Goal: Information Seeking & Learning: Compare options

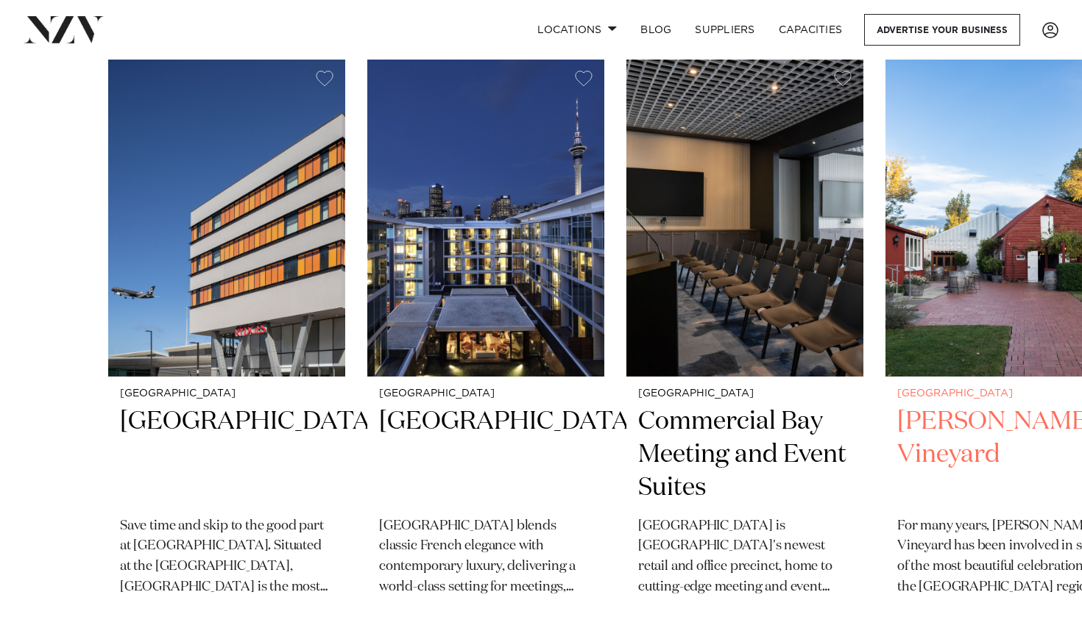
scroll to position [486, 0]
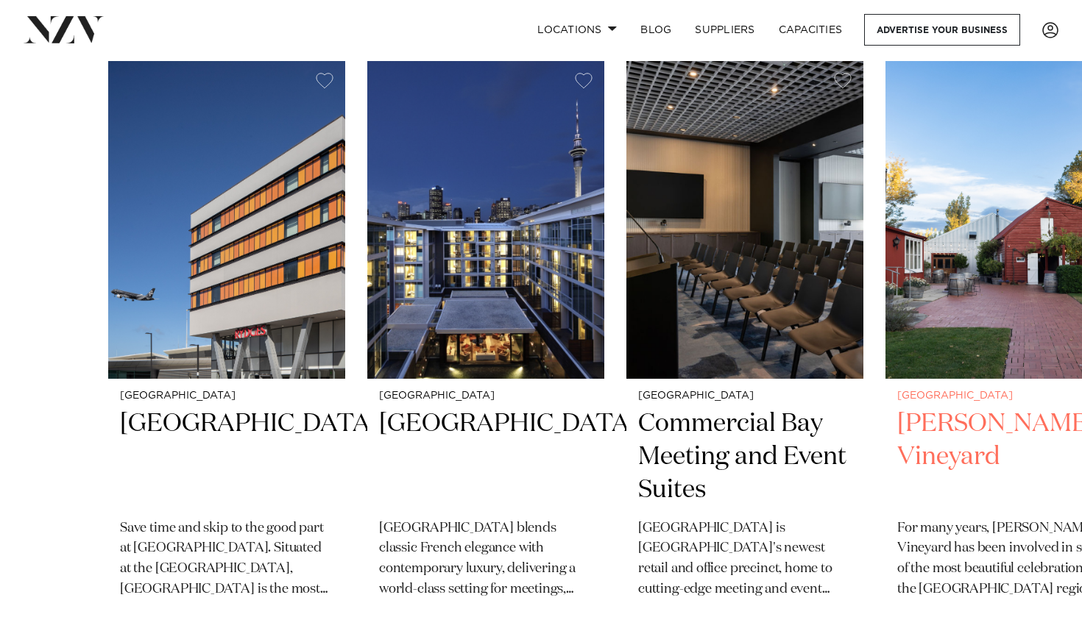
click at [918, 429] on h2 "[PERSON_NAME] Vineyard" at bounding box center [1003, 457] width 213 height 99
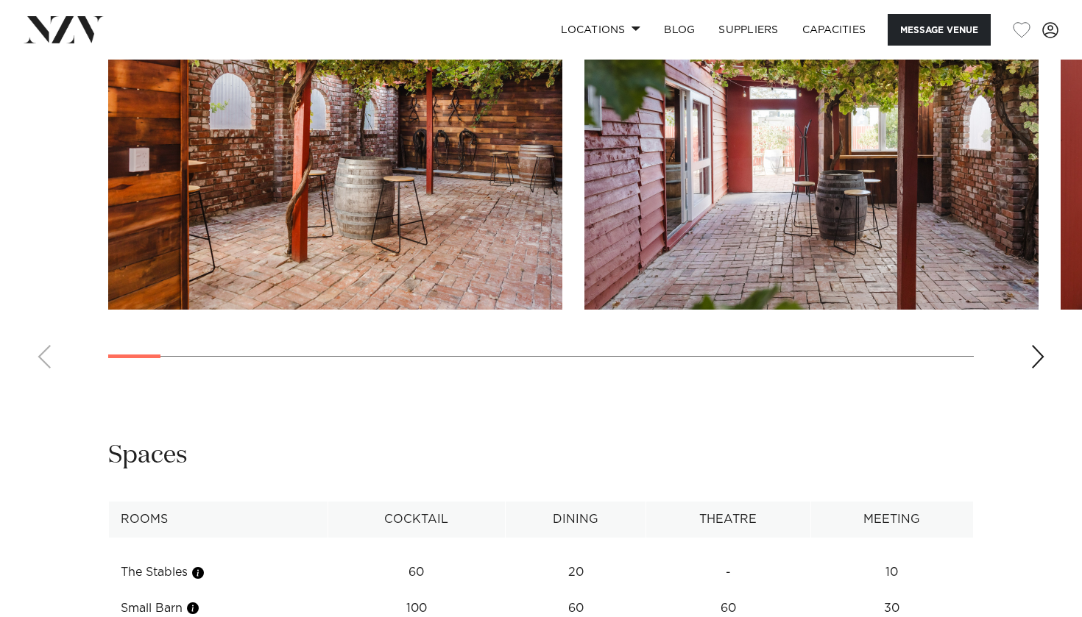
scroll to position [1409, 0]
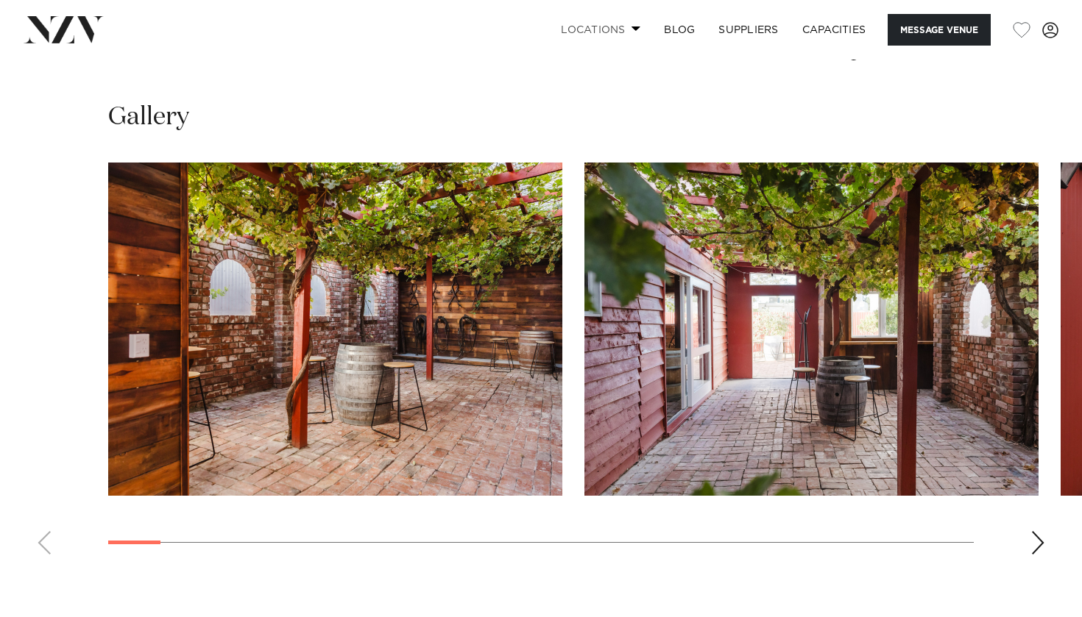
click at [631, 29] on span at bounding box center [636, 28] width 10 height 5
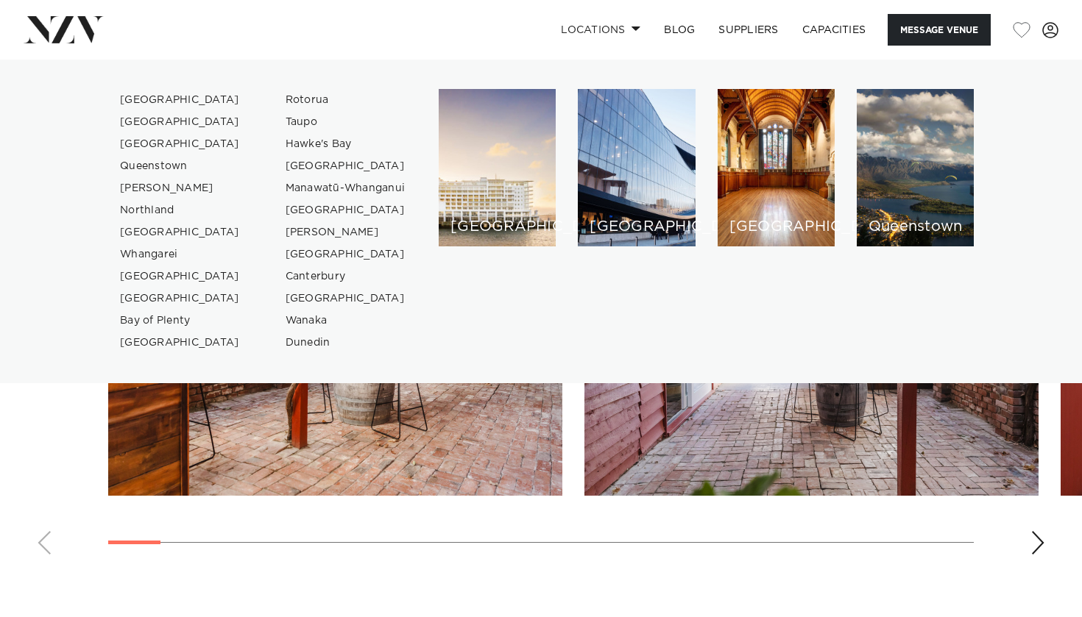
drag, startPoint x: 752, startPoint y: 168, endPoint x: 169, endPoint y: 145, distance: 584.0
click at [169, 145] on div "Auckland Wellington Christchurch Queenstown Hamilton Northland Bay of Islands W…" at bounding box center [541, 221] width 1058 height 265
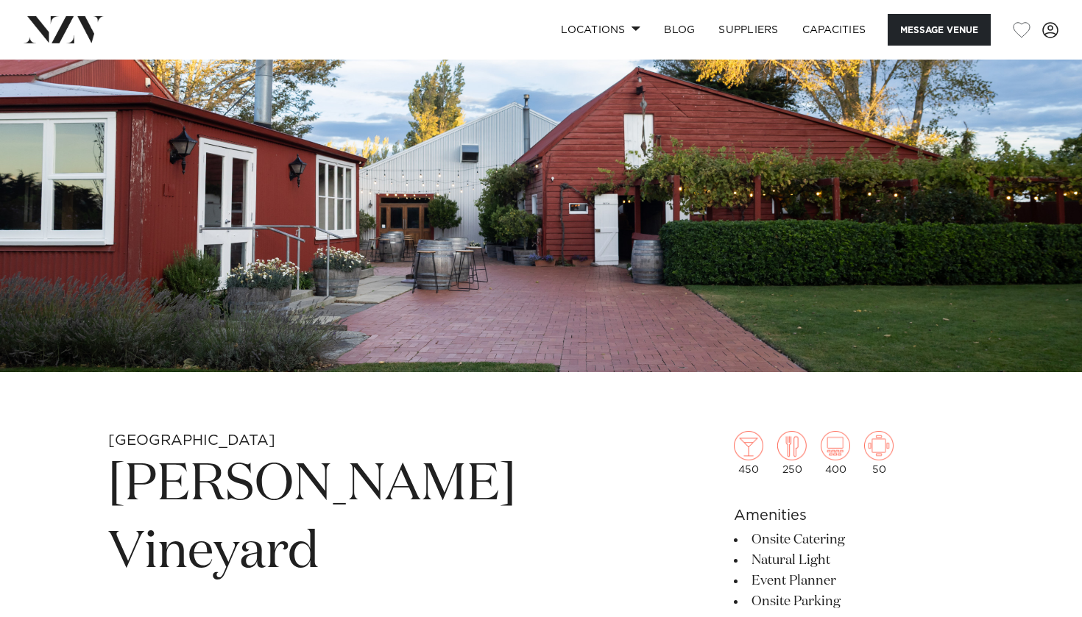
scroll to position [195, 0]
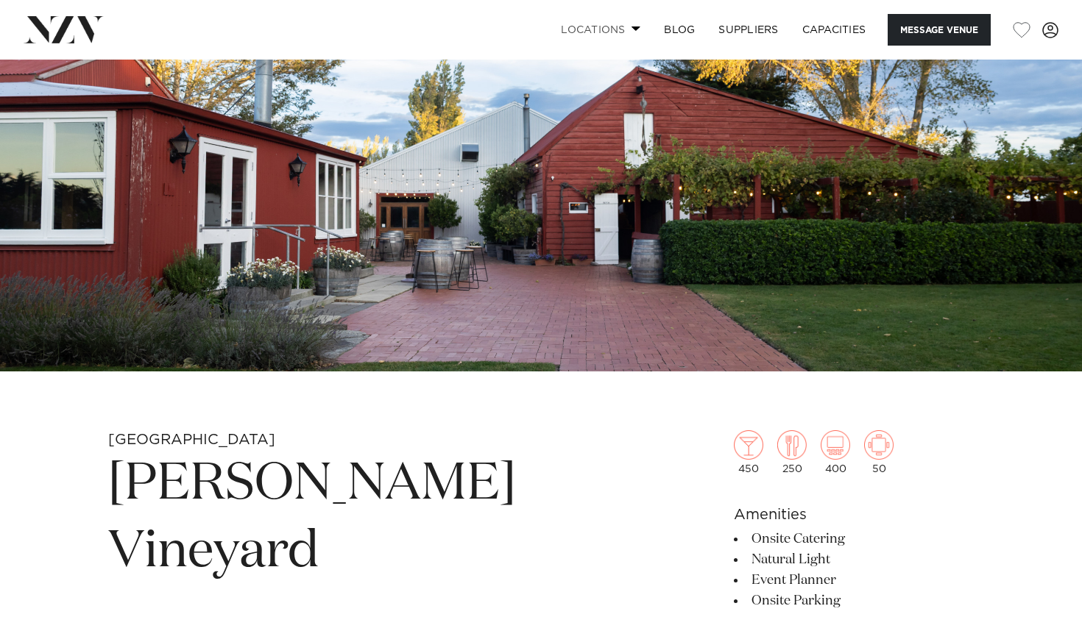
click at [634, 29] on span at bounding box center [636, 28] width 10 height 5
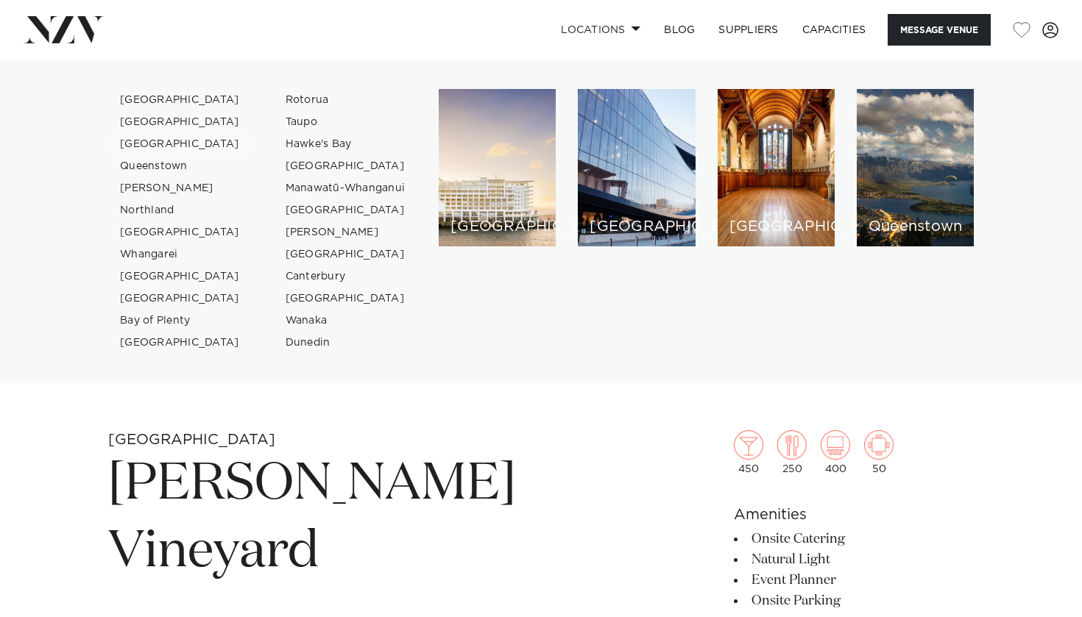
click at [158, 144] on link "[GEOGRAPHIC_DATA]" at bounding box center [180, 144] width 144 height 22
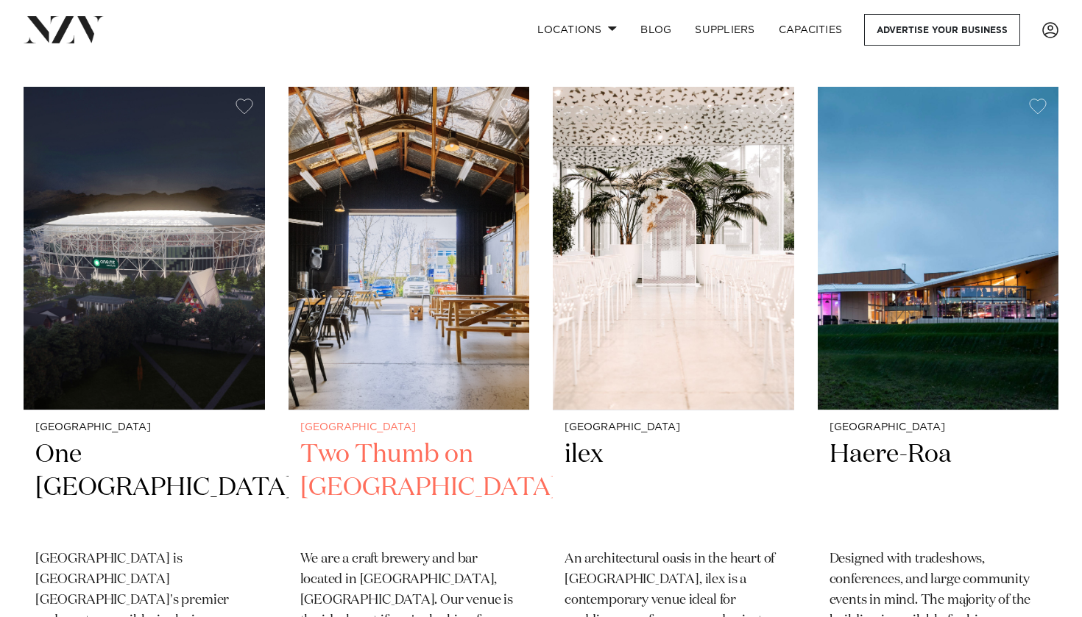
scroll to position [1217, 0]
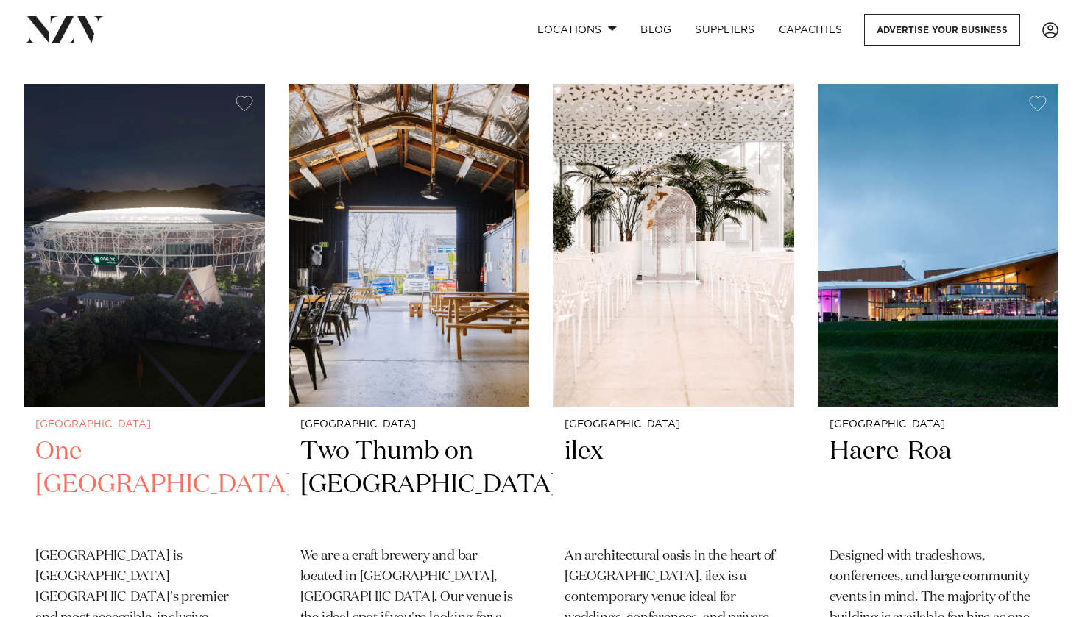
click at [118, 298] on img at bounding box center [144, 245] width 241 height 323
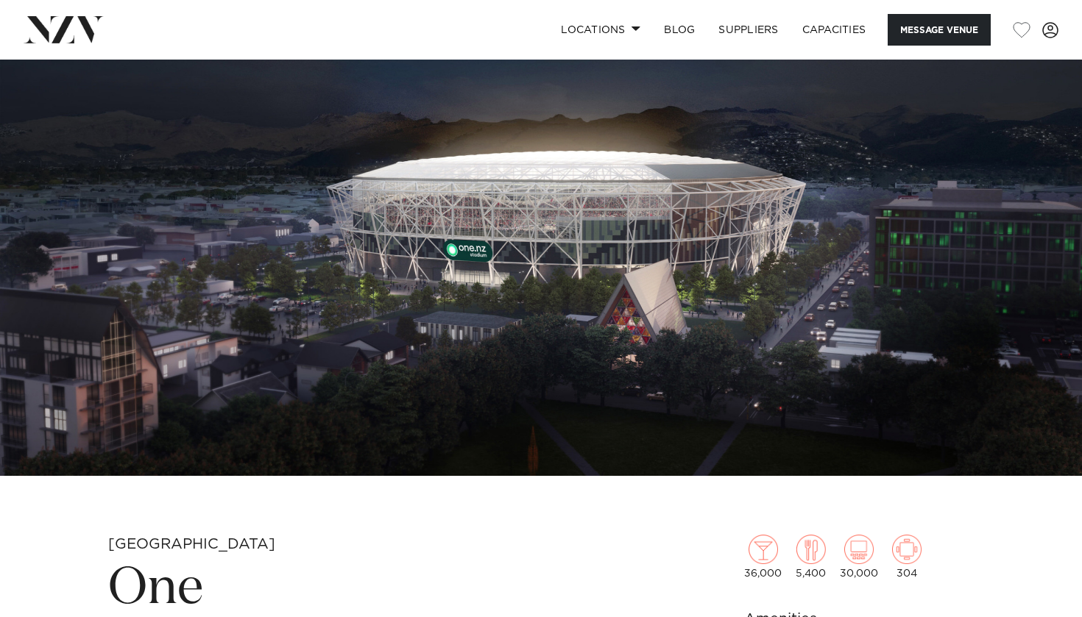
scroll to position [46, 0]
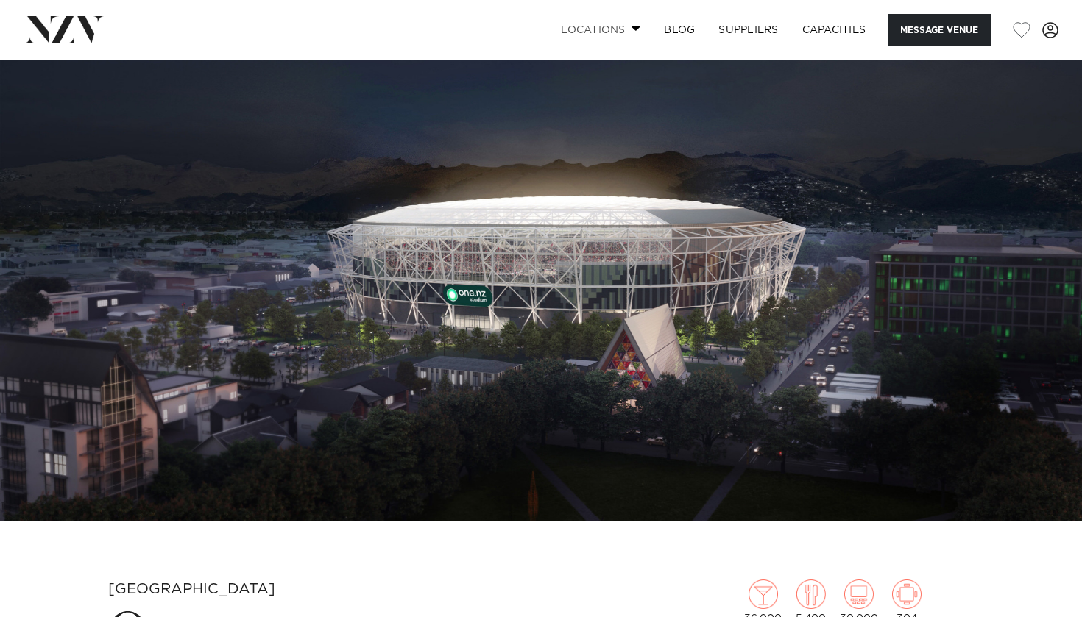
click at [631, 30] on span at bounding box center [636, 28] width 10 height 5
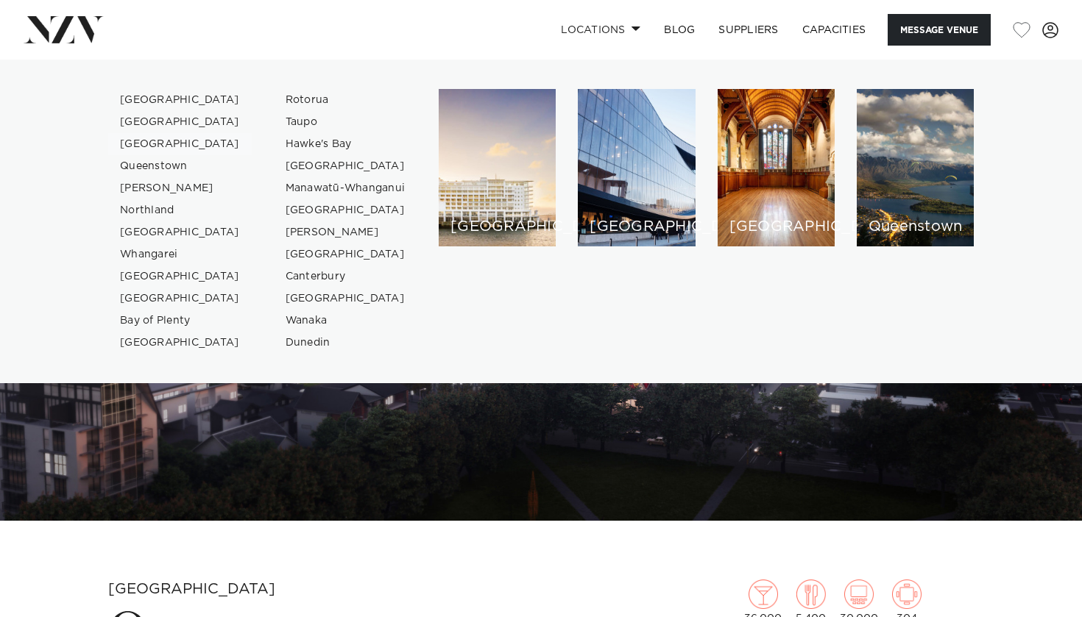
click at [150, 144] on link "[GEOGRAPHIC_DATA]" at bounding box center [180, 144] width 144 height 22
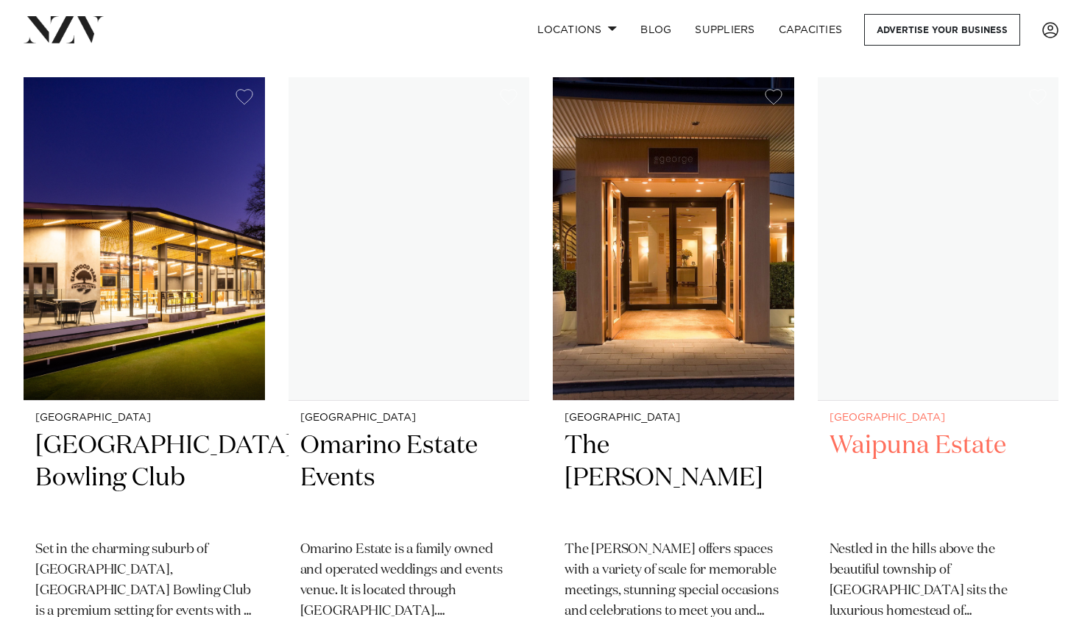
scroll to position [3793, 0]
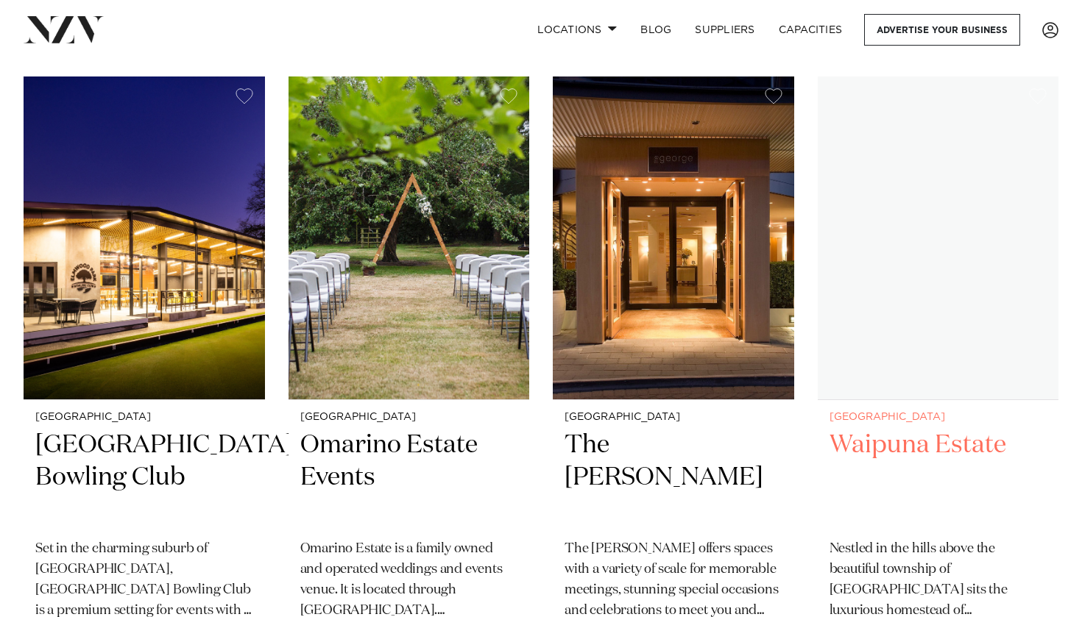
click at [937, 281] on img at bounding box center [938, 238] width 241 height 323
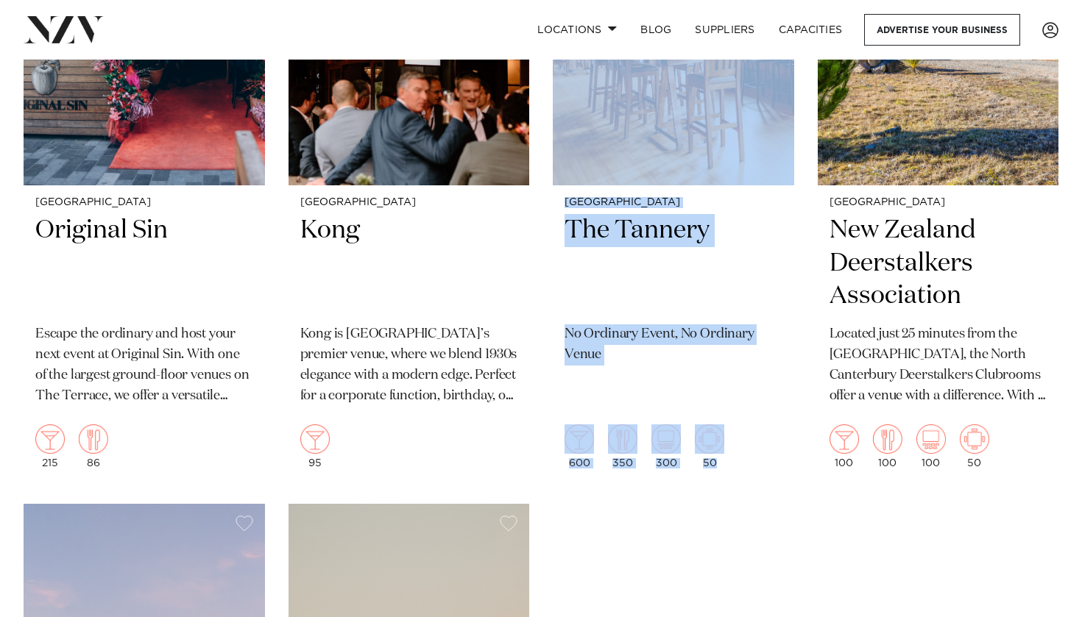
scroll to position [5278, 0]
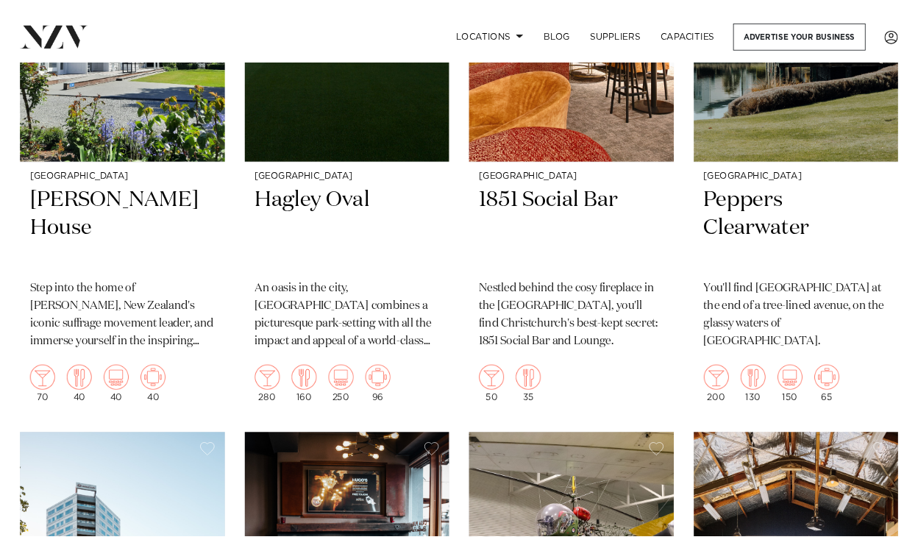
scroll to position [1451, 0]
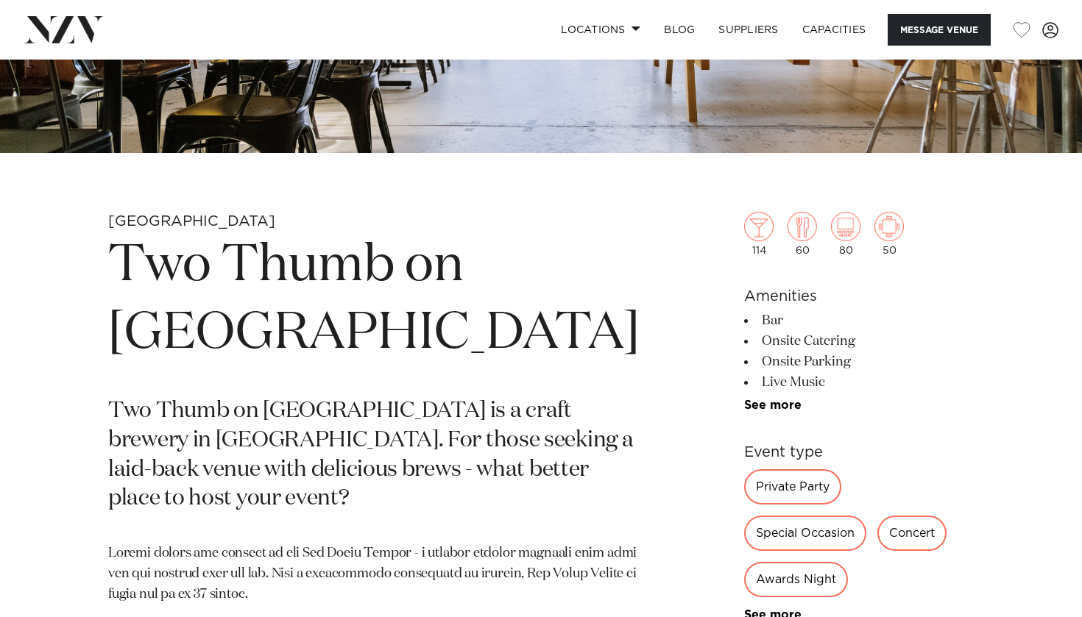
scroll to position [453, 0]
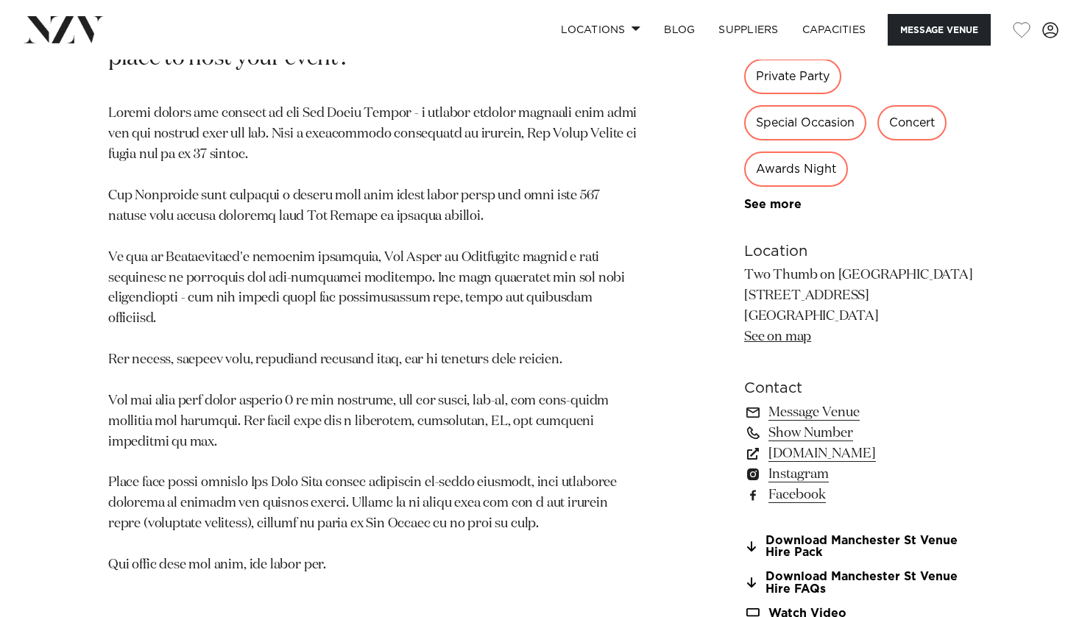
click at [651, 166] on div "Christchurch Two Thumb on Manchester Two Thumb on Manchester is a craft brewery…" at bounding box center [541, 205] width 1058 height 866
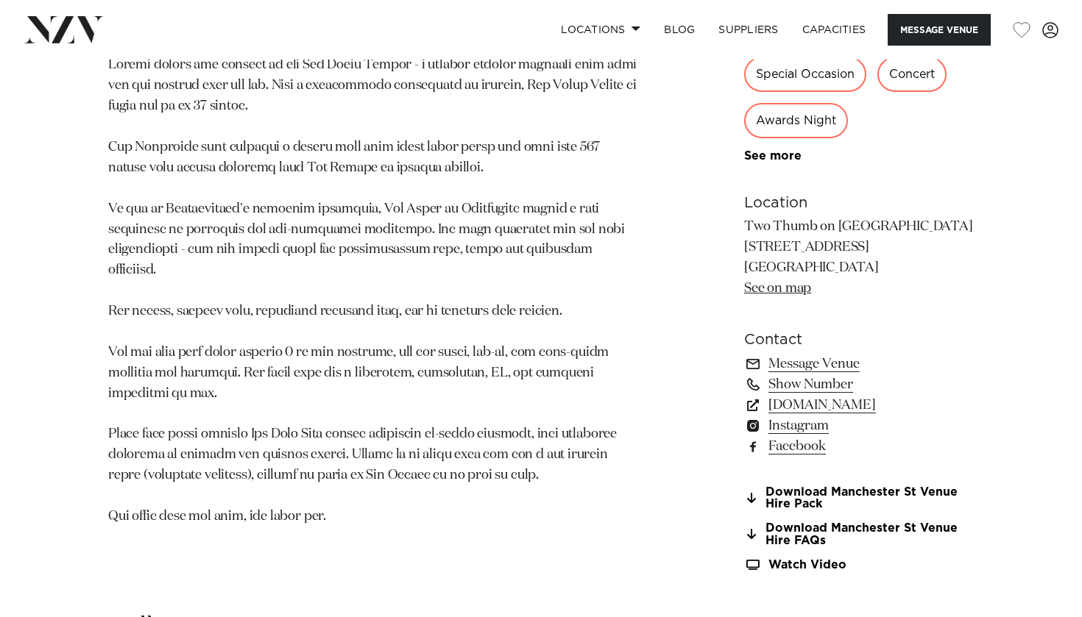
scroll to position [909, 0]
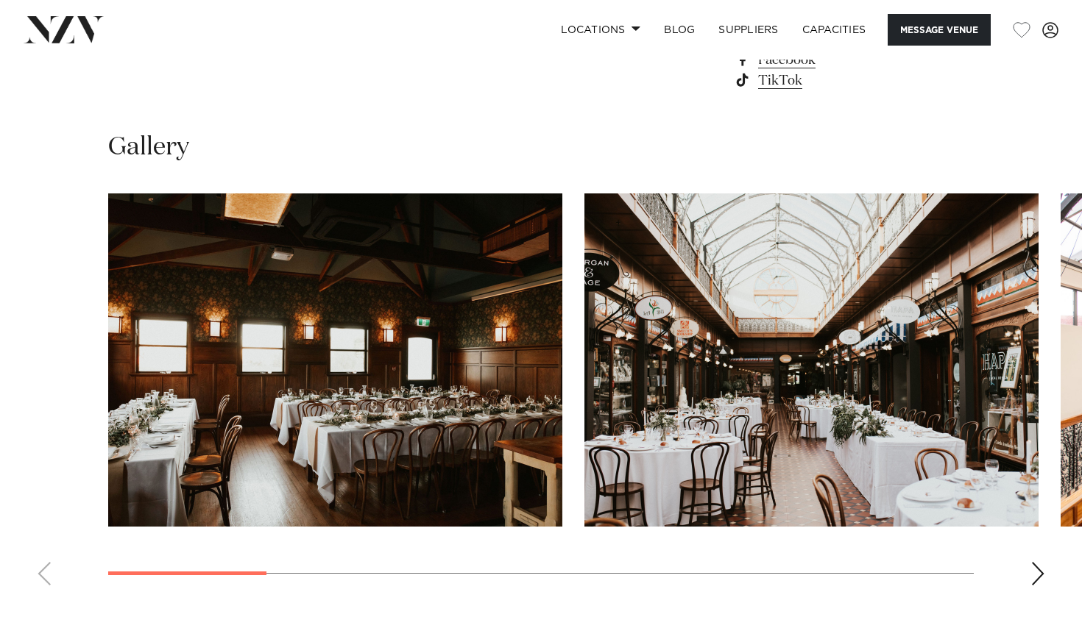
scroll to position [1241, 0]
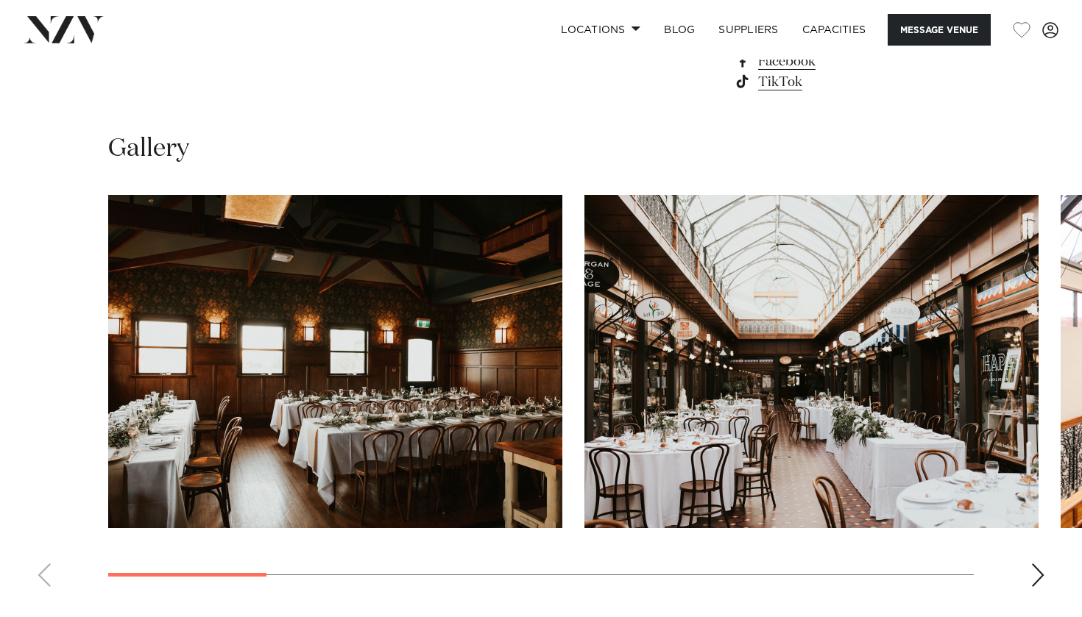
click at [1038, 575] on div "Next slide" at bounding box center [1037, 576] width 15 height 24
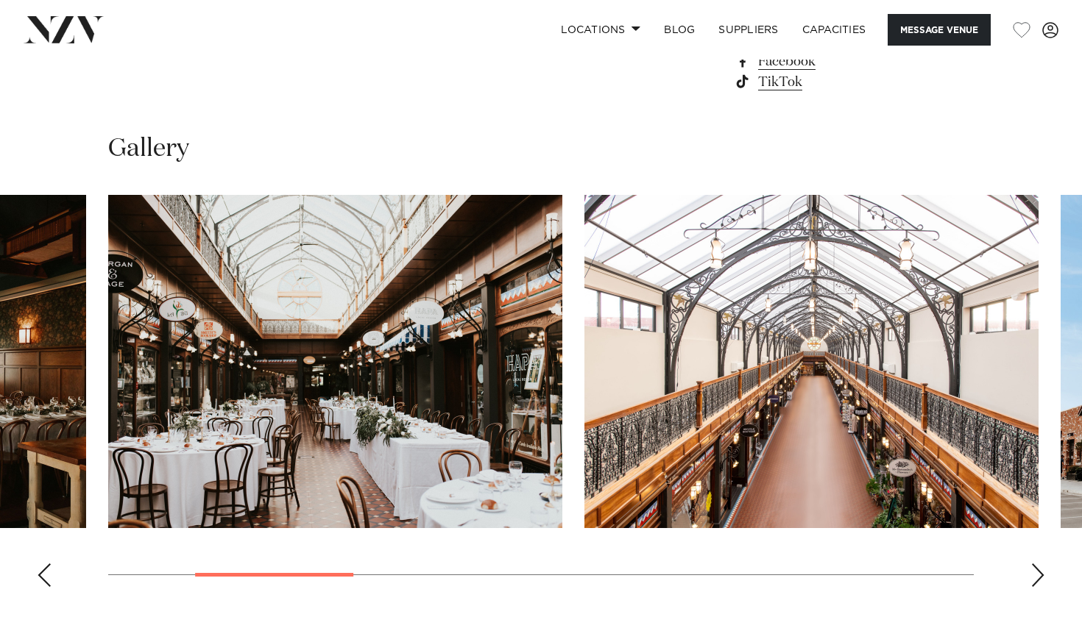
click at [1038, 575] on div "Next slide" at bounding box center [1037, 576] width 15 height 24
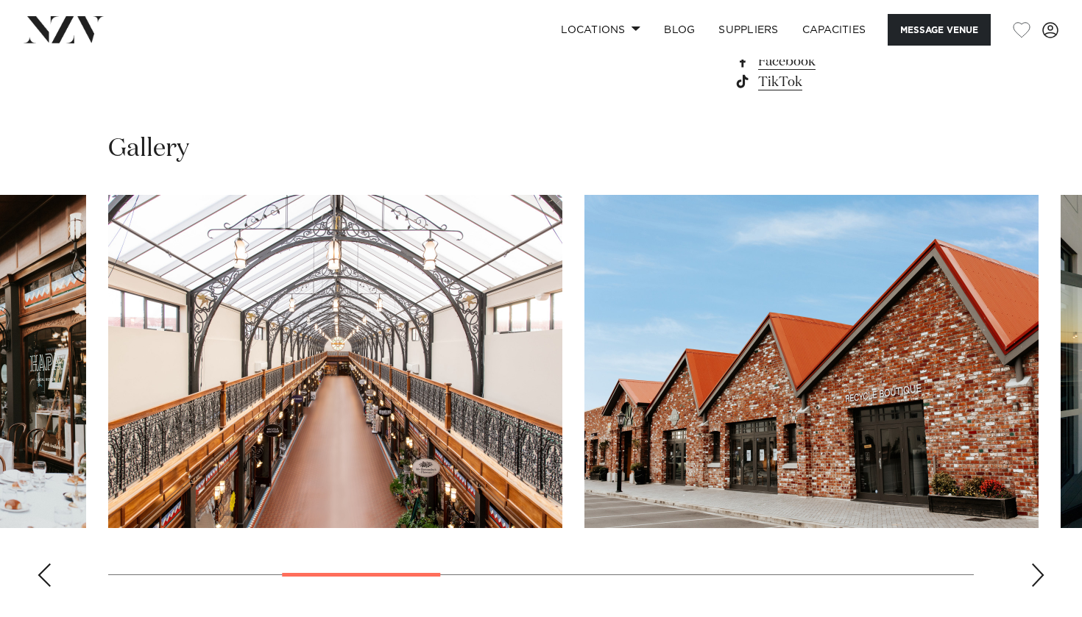
click at [1038, 575] on div "Next slide" at bounding box center [1037, 576] width 15 height 24
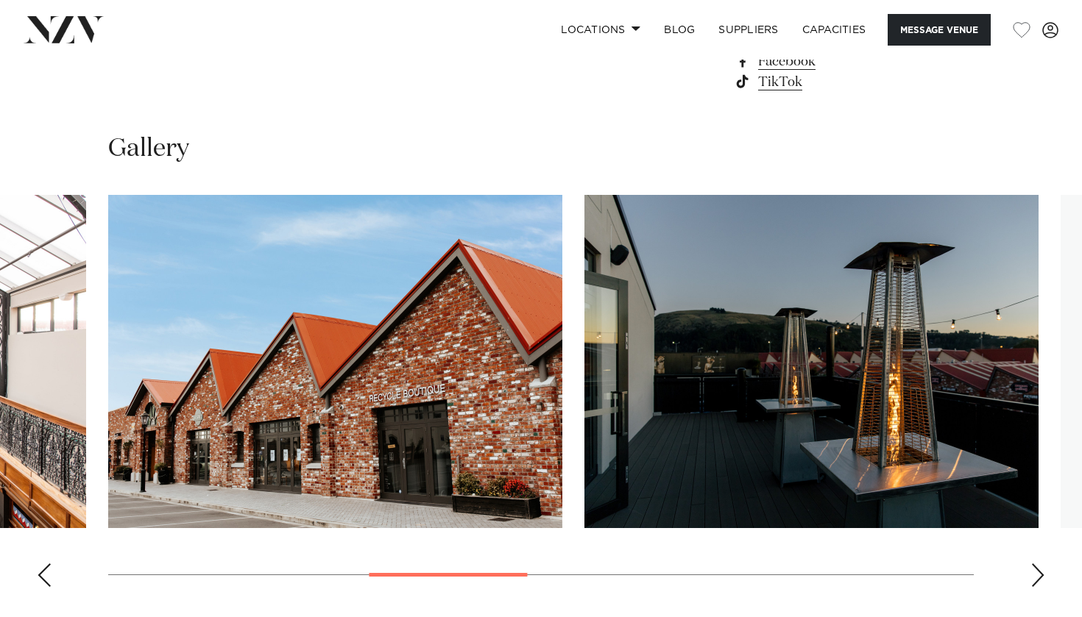
click at [1038, 575] on div "Next slide" at bounding box center [1037, 576] width 15 height 24
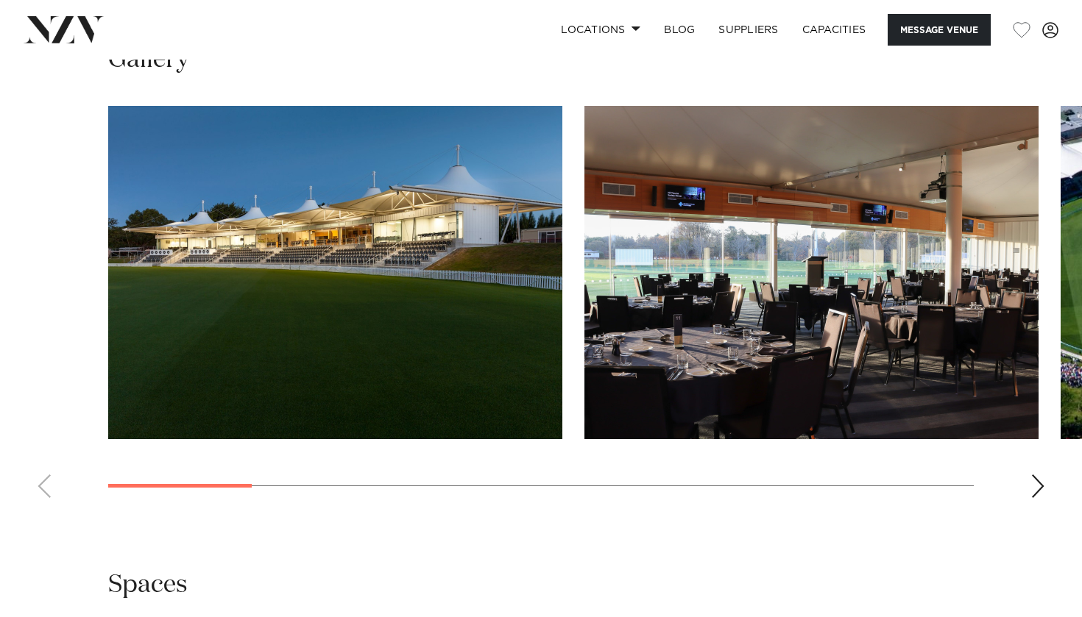
scroll to position [1497, 0]
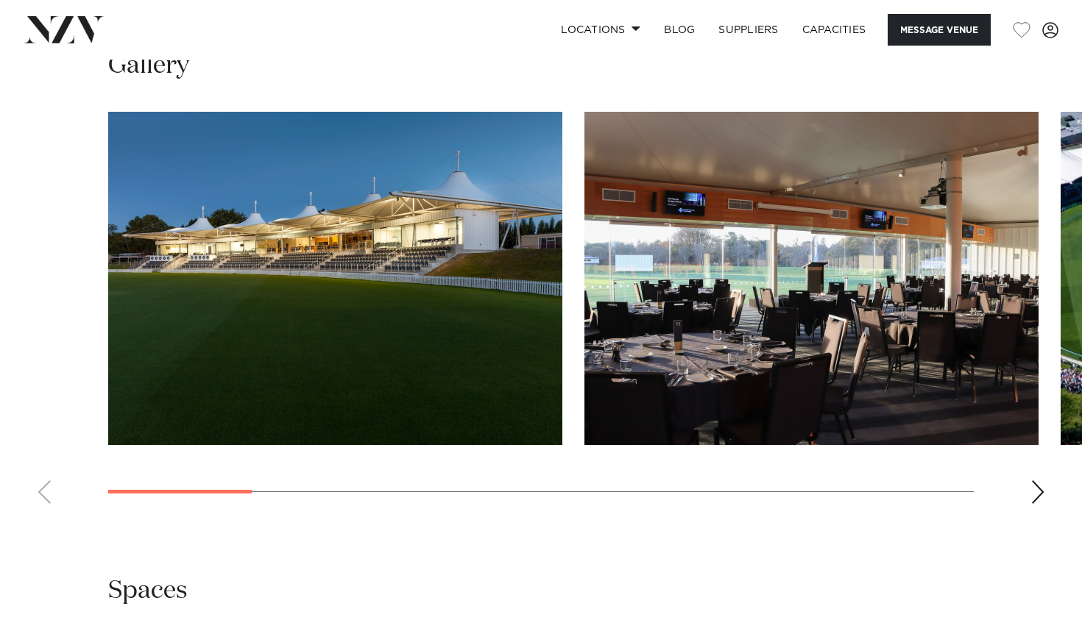
click at [1034, 481] on div "Next slide" at bounding box center [1037, 493] width 15 height 24
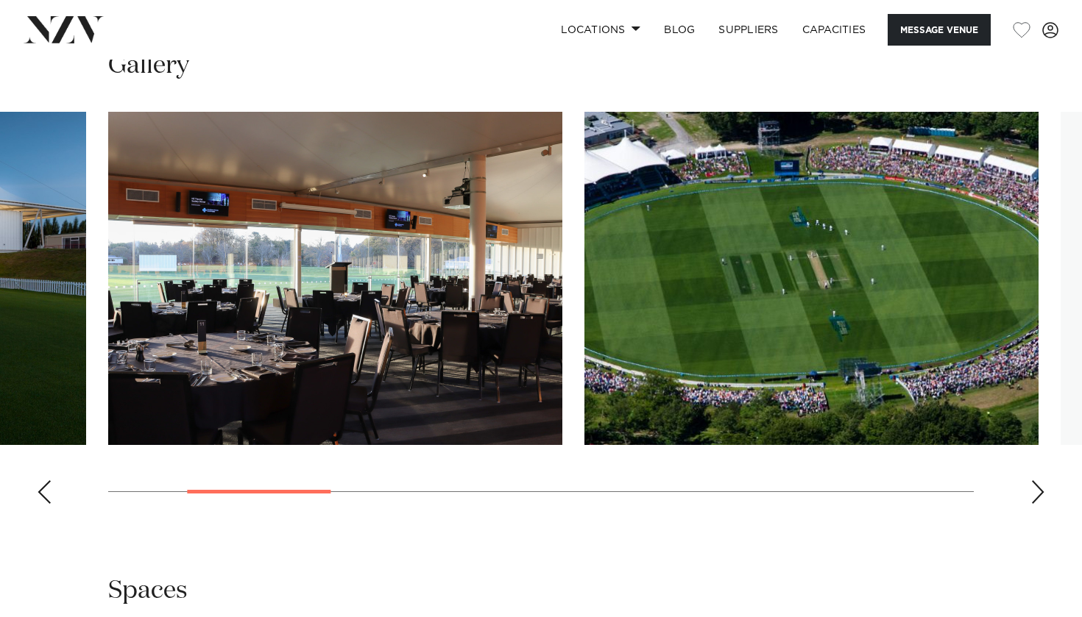
click at [1034, 481] on div "Next slide" at bounding box center [1037, 493] width 15 height 24
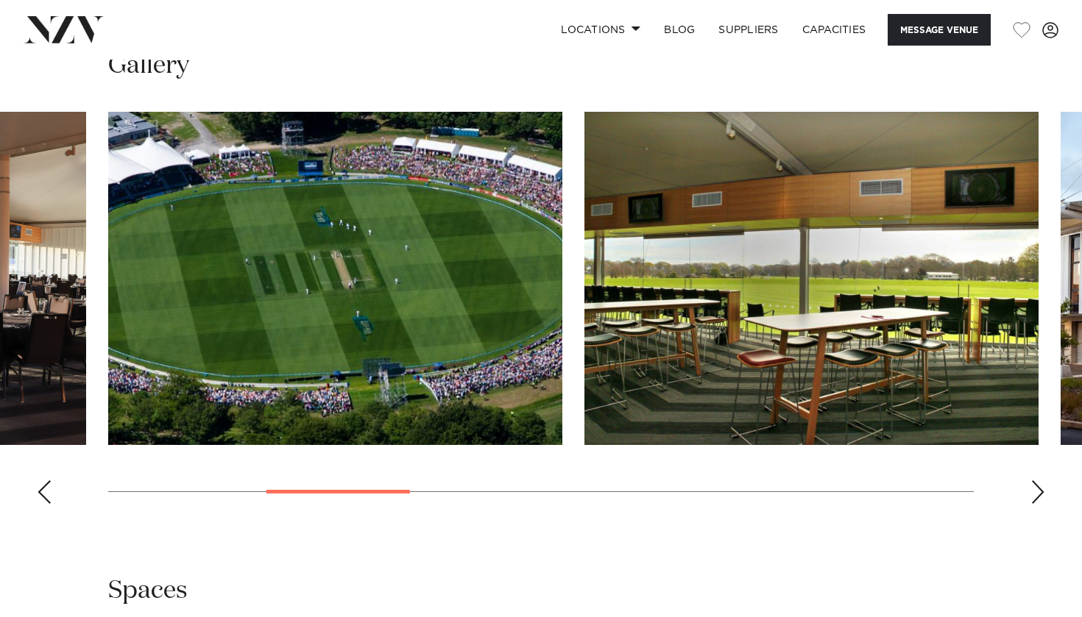
click at [1034, 481] on div "Next slide" at bounding box center [1037, 493] width 15 height 24
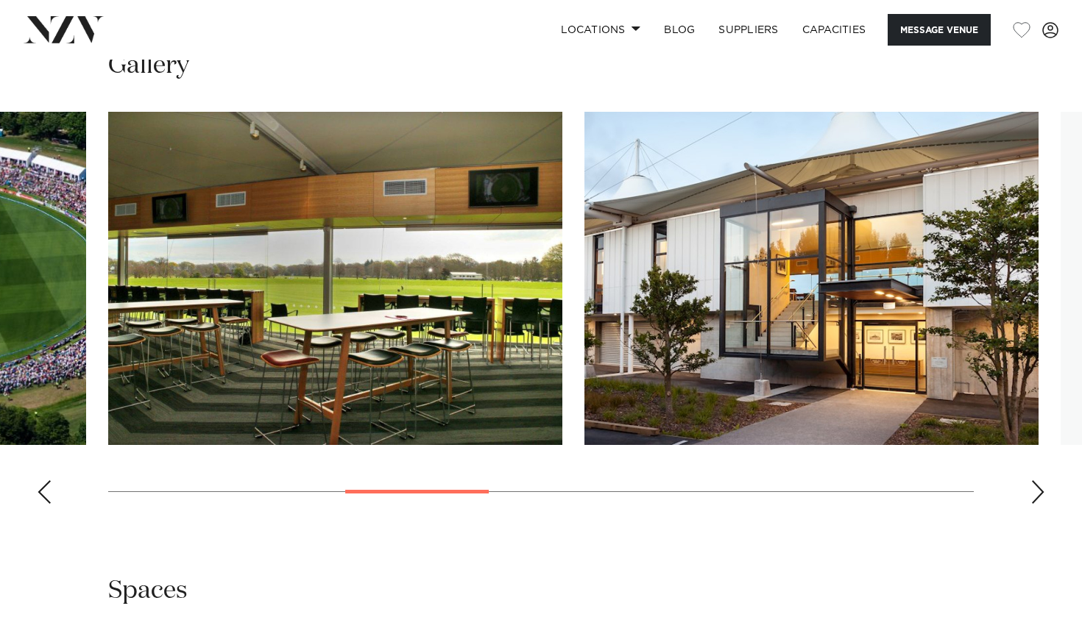
click at [1034, 481] on div "Next slide" at bounding box center [1037, 493] width 15 height 24
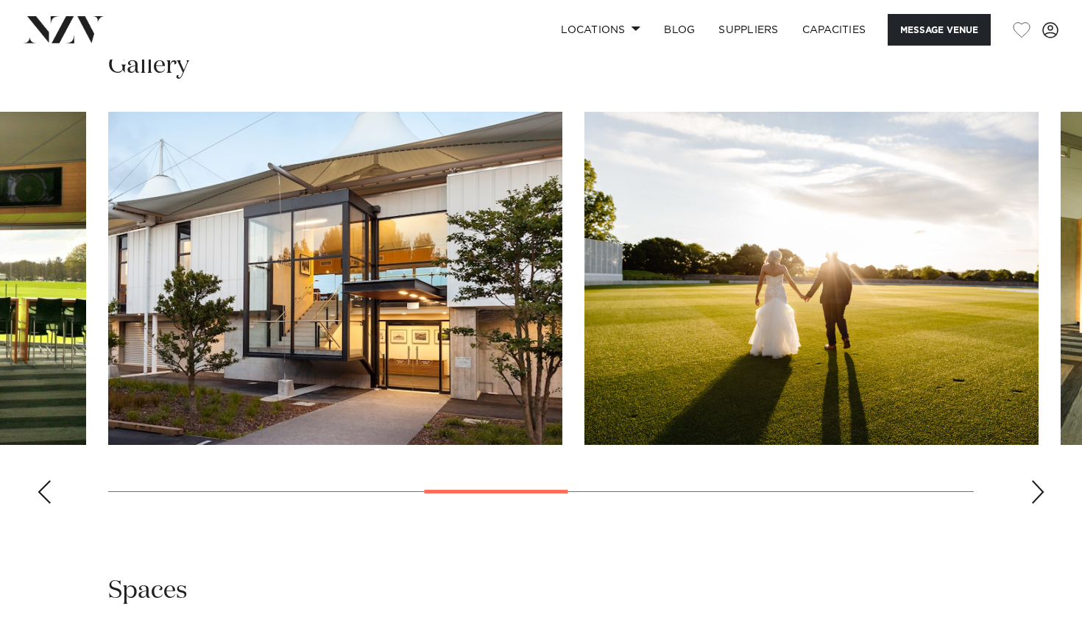
click at [1034, 481] on div "Next slide" at bounding box center [1037, 493] width 15 height 24
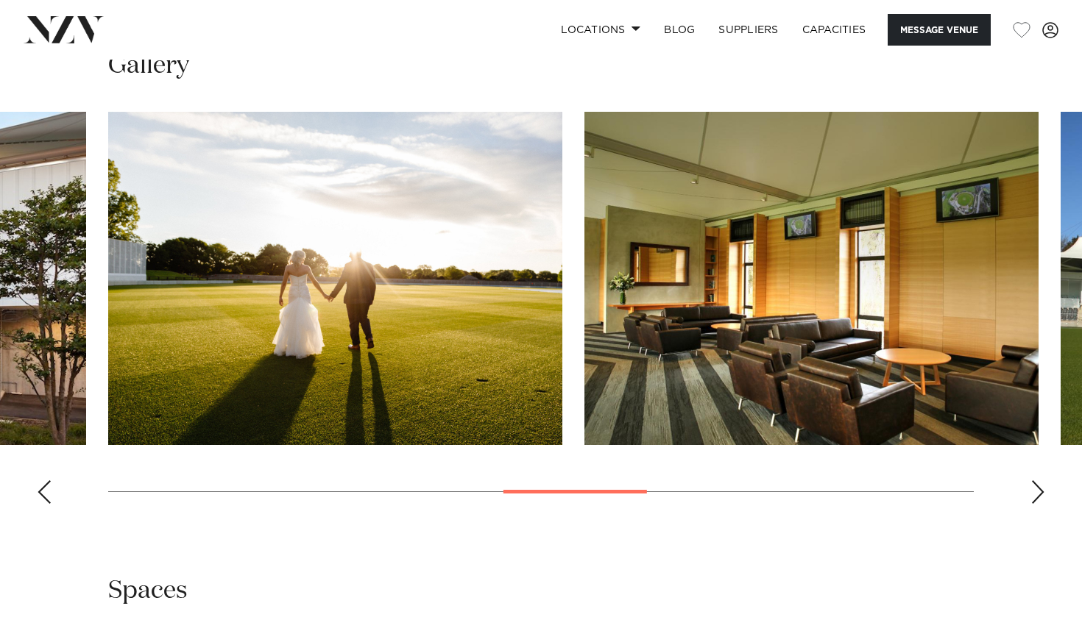
click at [1035, 481] on div "Next slide" at bounding box center [1037, 493] width 15 height 24
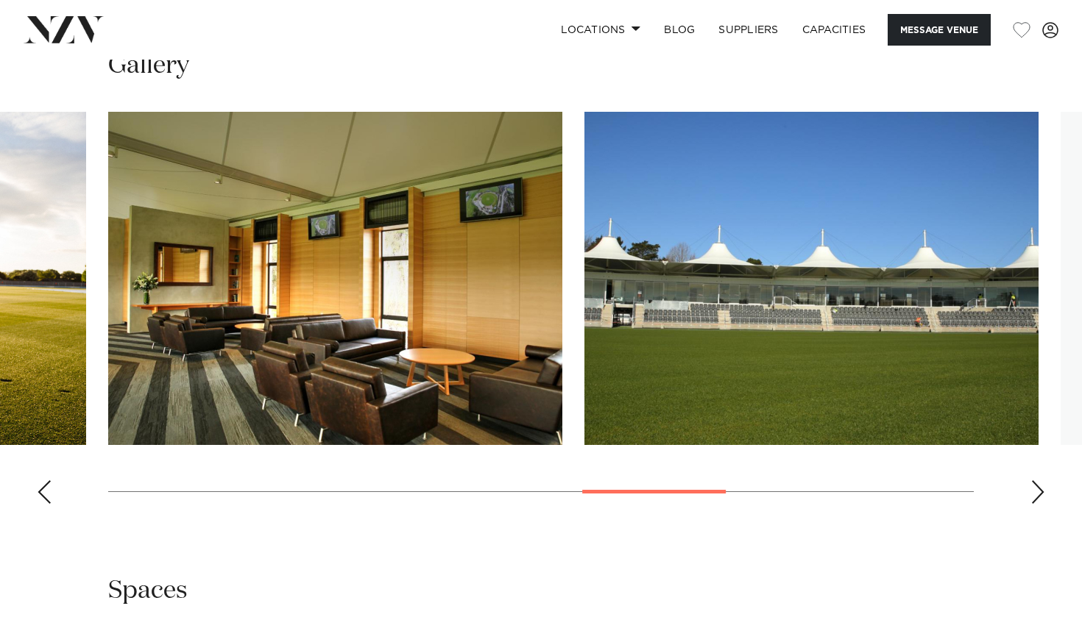
click at [1035, 481] on div "Next slide" at bounding box center [1037, 493] width 15 height 24
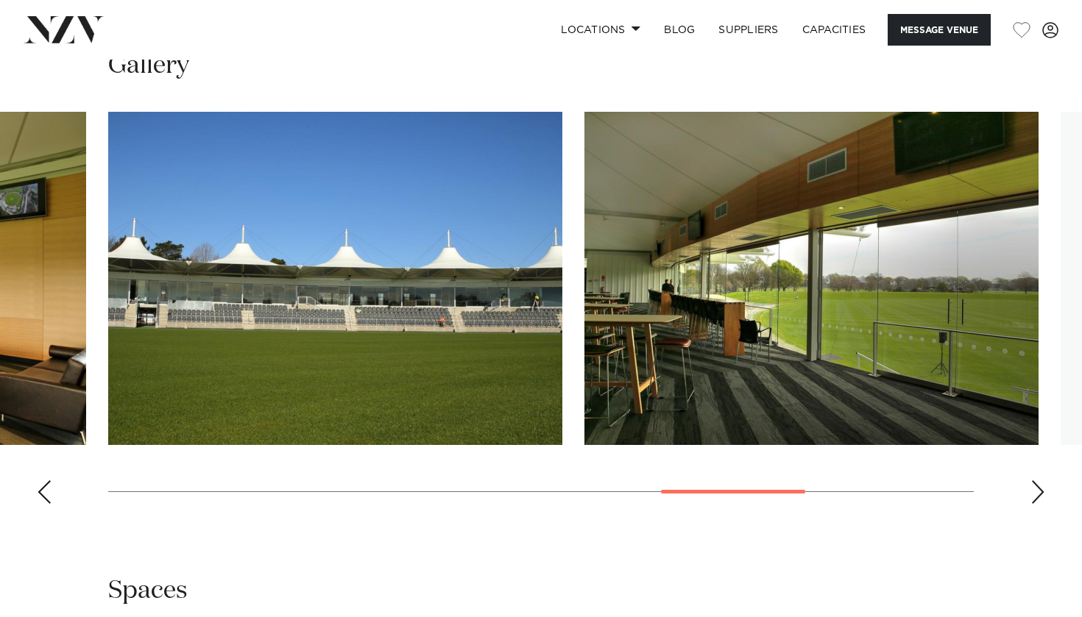
click at [1035, 481] on div "Next slide" at bounding box center [1037, 493] width 15 height 24
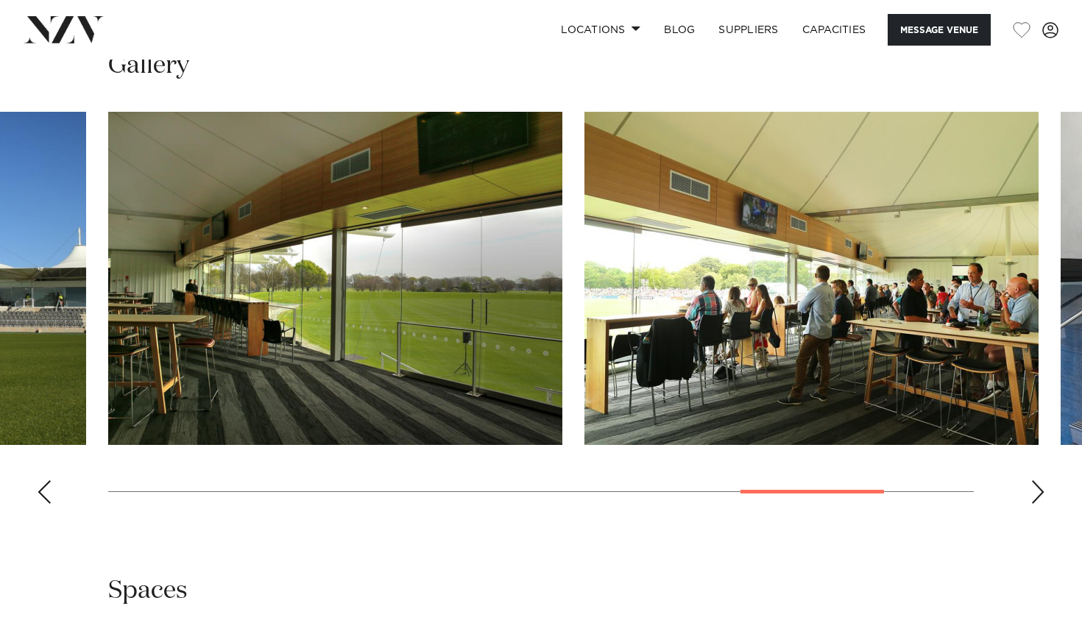
click at [1035, 481] on div "Next slide" at bounding box center [1037, 493] width 15 height 24
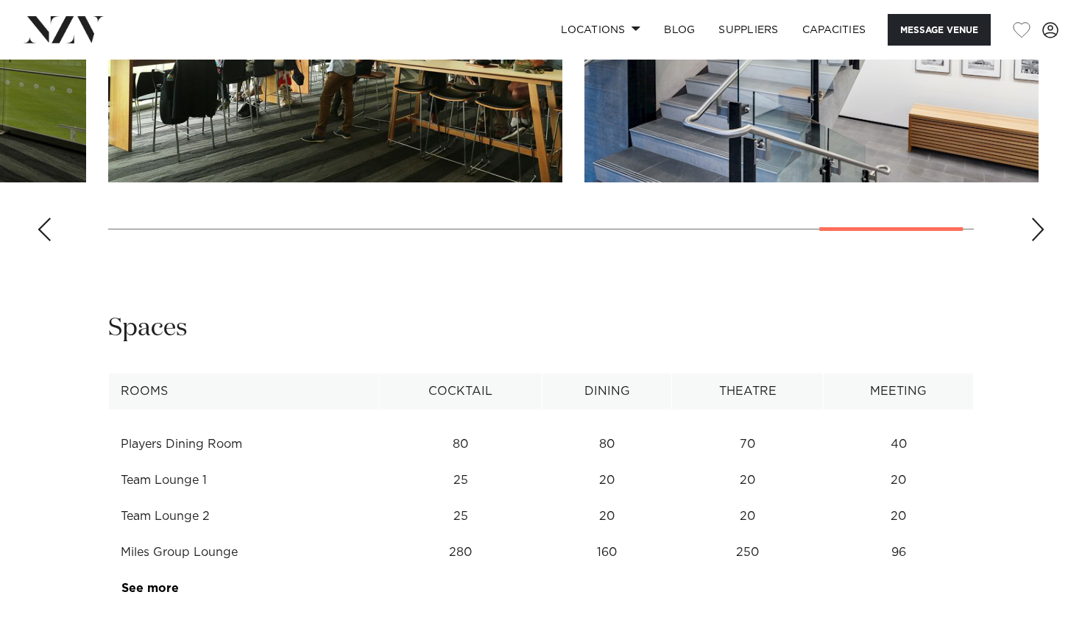
scroll to position [1836, 0]
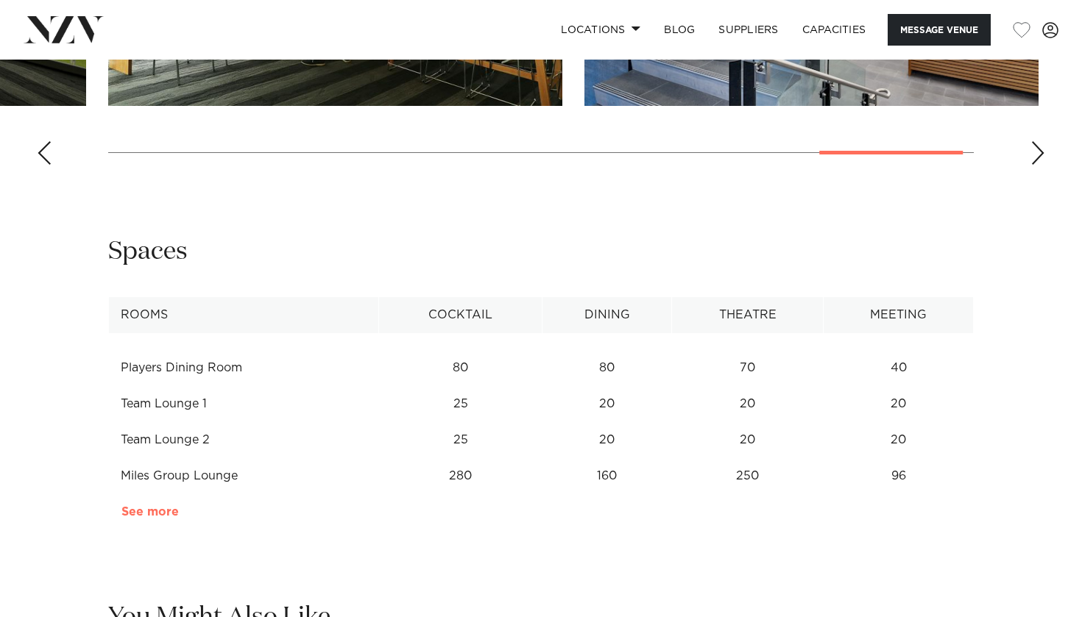
click at [151, 506] on link "See more" at bounding box center [178, 512] width 115 height 12
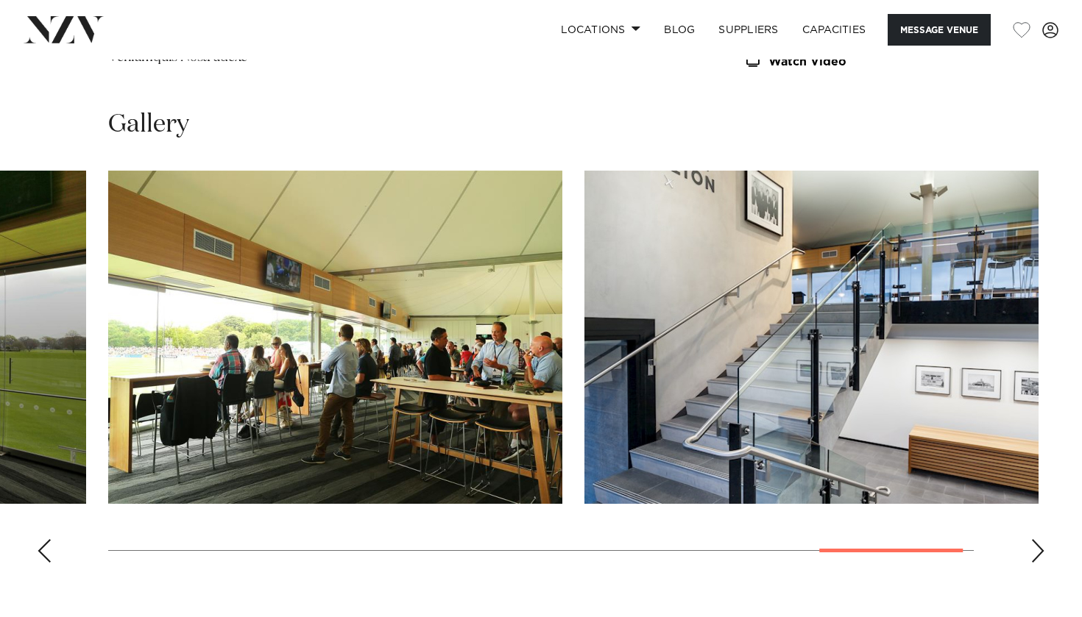
scroll to position [1375, 0]
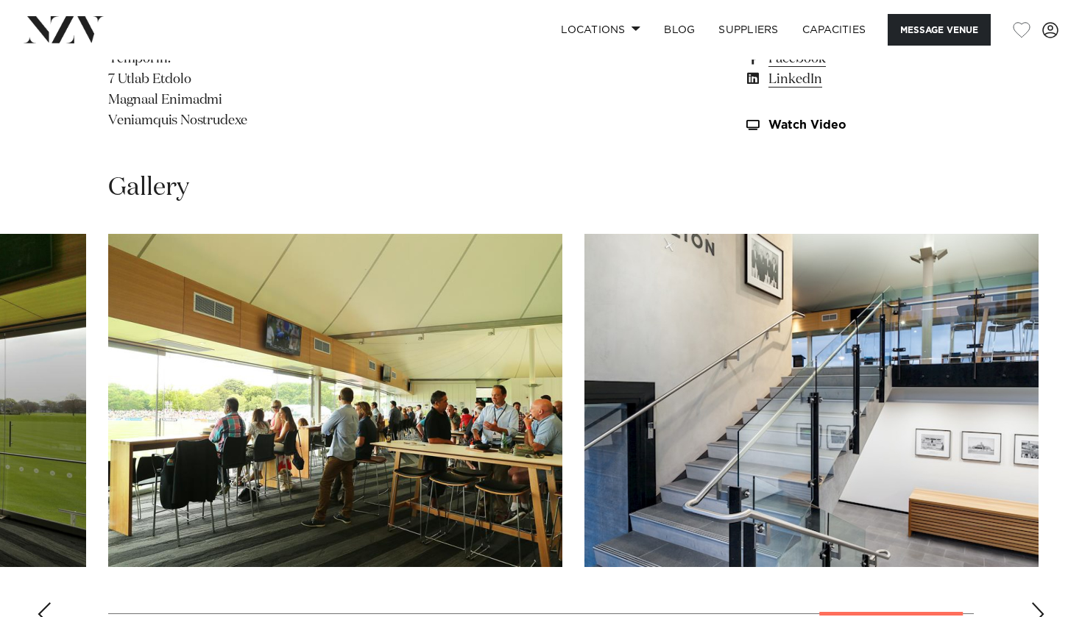
click at [1038, 603] on div "Next slide" at bounding box center [1037, 615] width 15 height 24
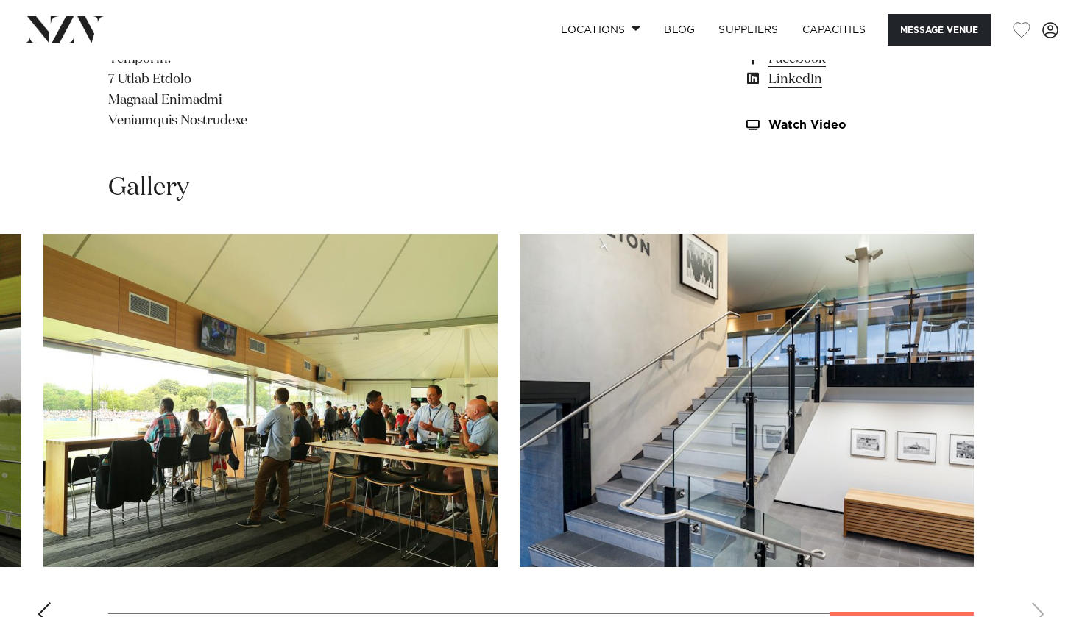
click at [43, 603] on div "Previous slide" at bounding box center [44, 615] width 15 height 24
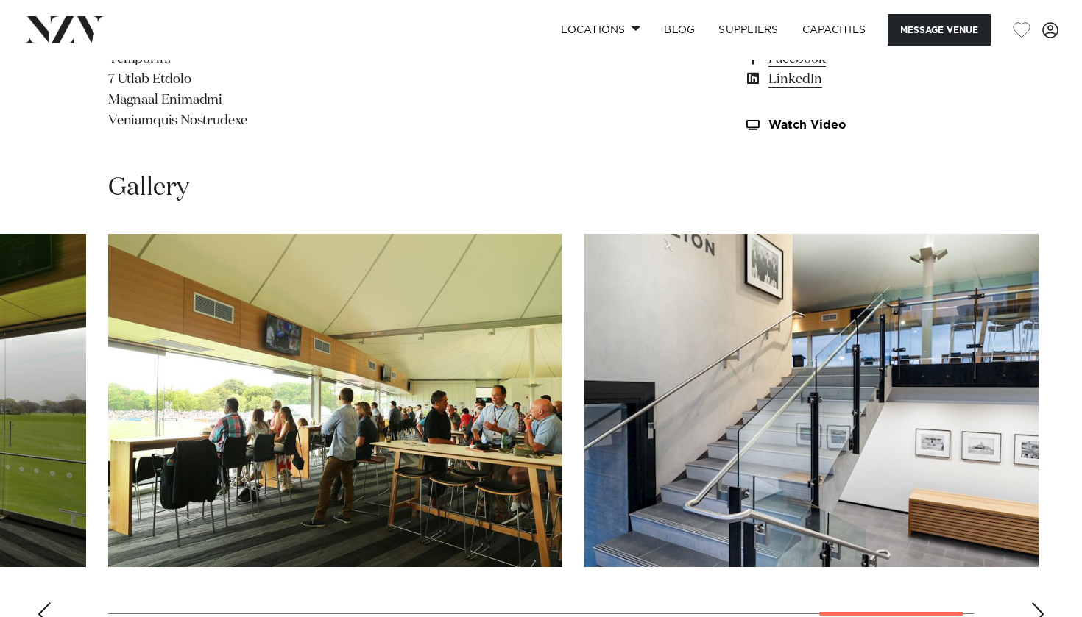
click at [43, 603] on div "Previous slide" at bounding box center [44, 615] width 15 height 24
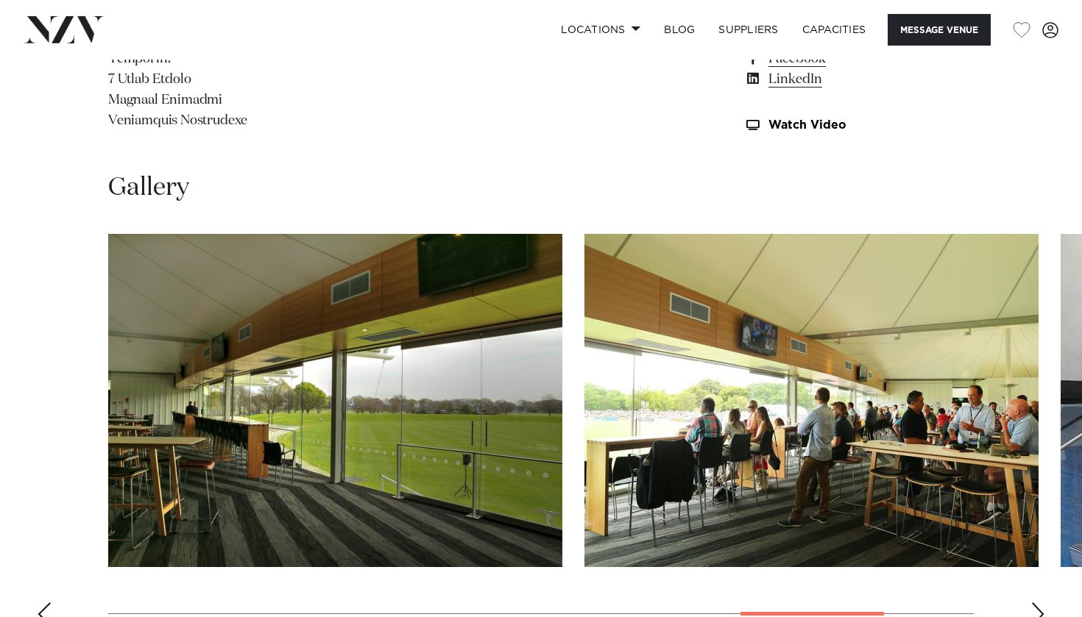
click at [43, 603] on div "Previous slide" at bounding box center [44, 615] width 15 height 24
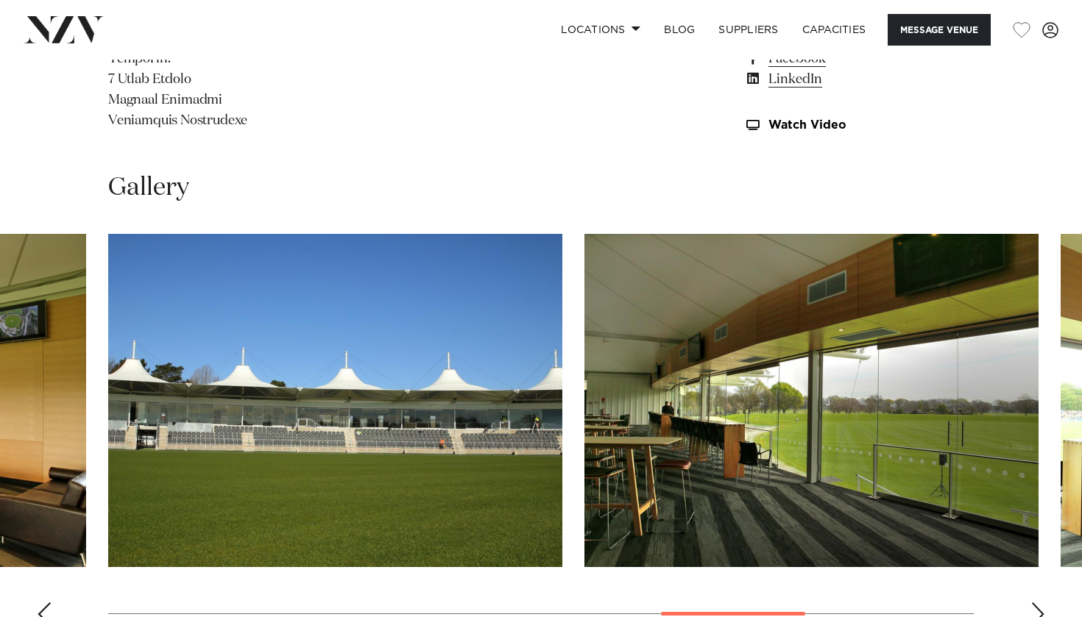
click at [43, 603] on div "Previous slide" at bounding box center [44, 615] width 15 height 24
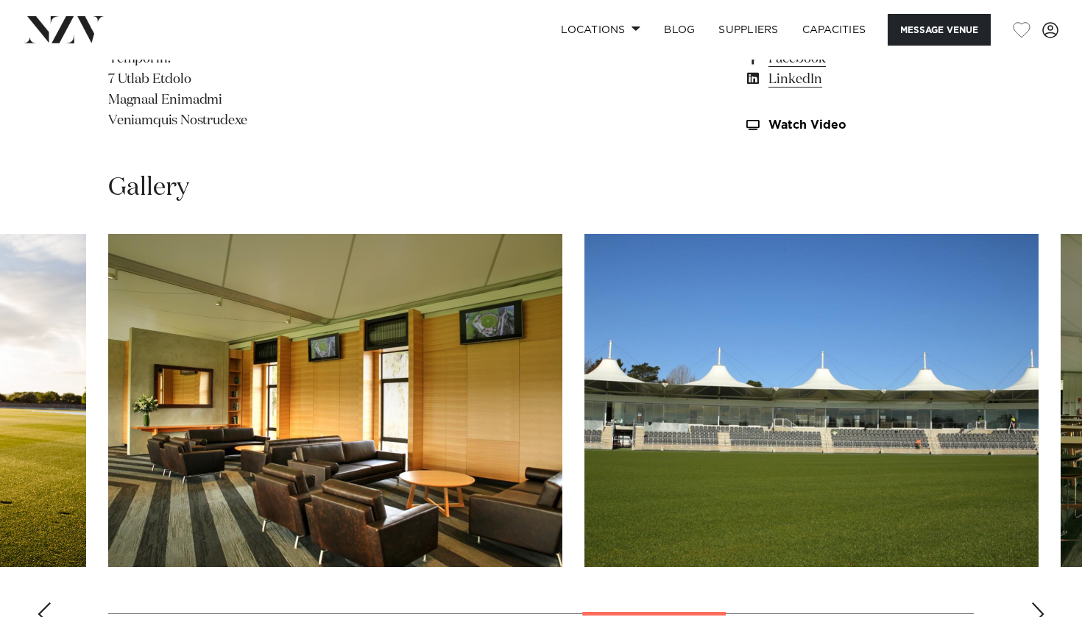
click at [43, 603] on div "Previous slide" at bounding box center [44, 615] width 15 height 24
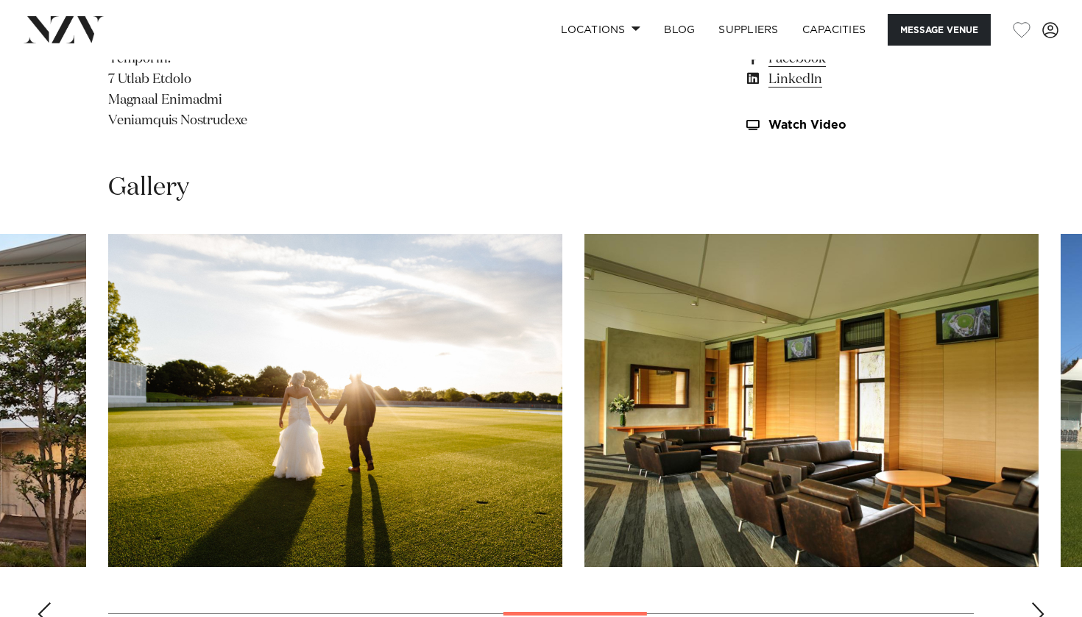
click at [43, 603] on div "Previous slide" at bounding box center [44, 615] width 15 height 24
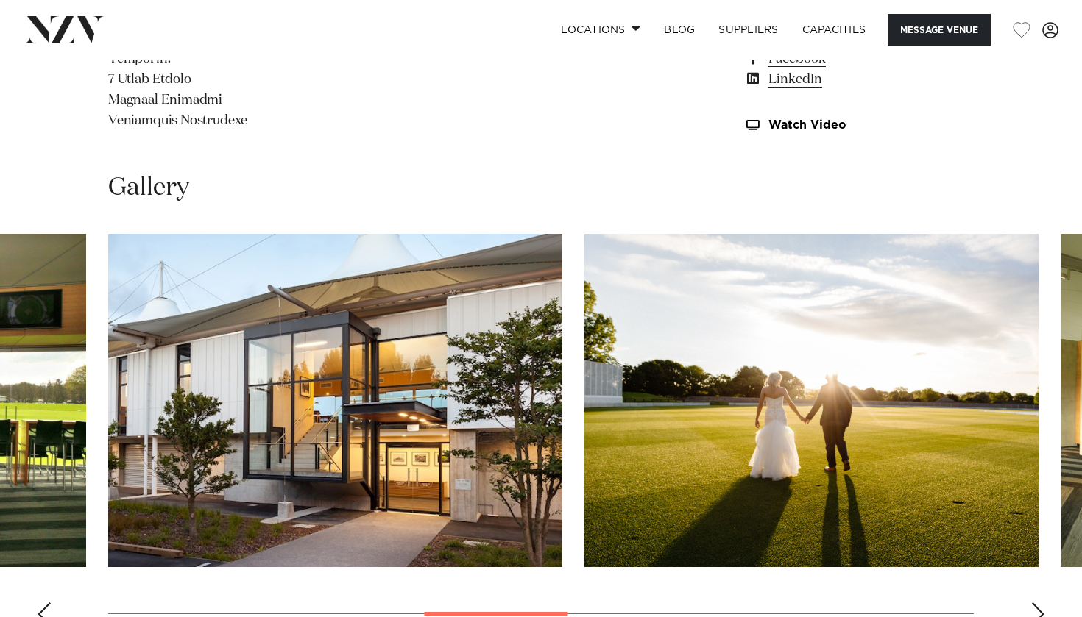
click at [43, 603] on div "Previous slide" at bounding box center [44, 615] width 15 height 24
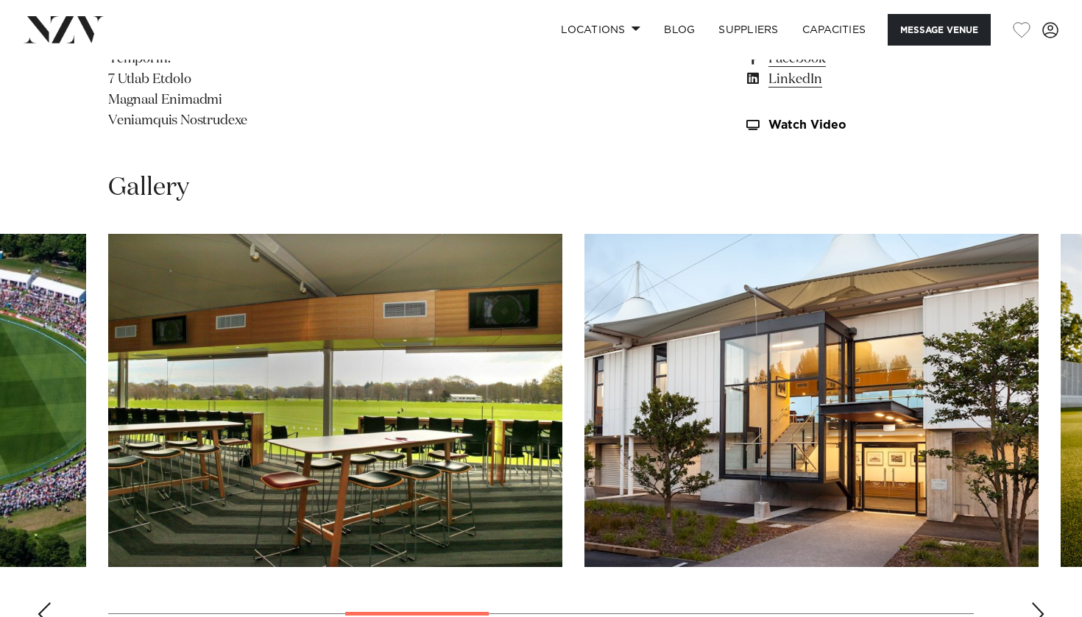
click at [43, 603] on div "Previous slide" at bounding box center [44, 615] width 15 height 24
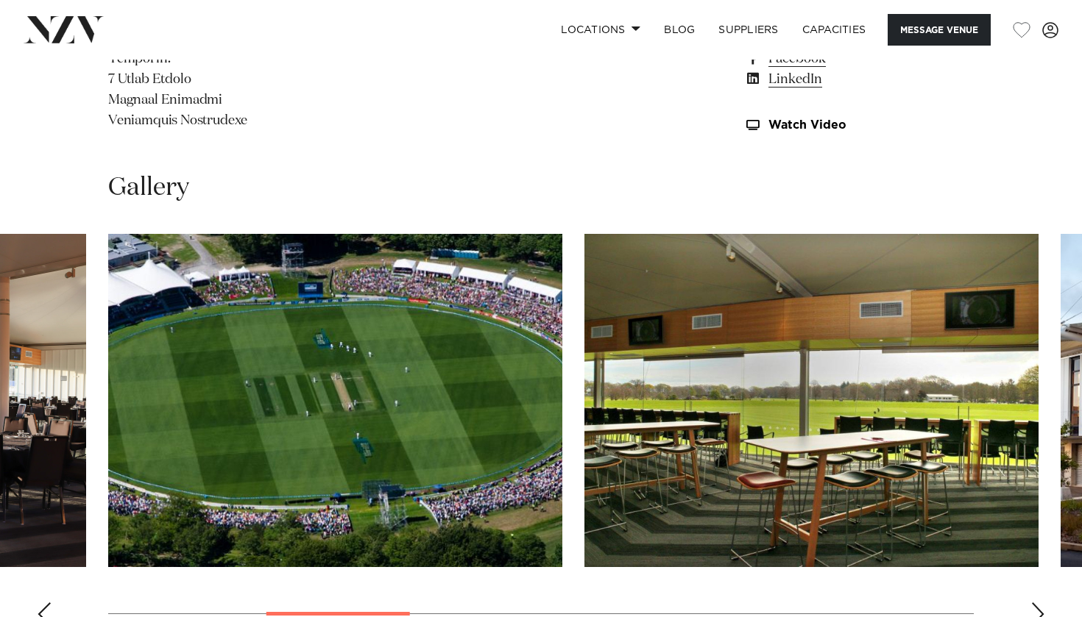
click at [43, 603] on div "Previous slide" at bounding box center [44, 615] width 15 height 24
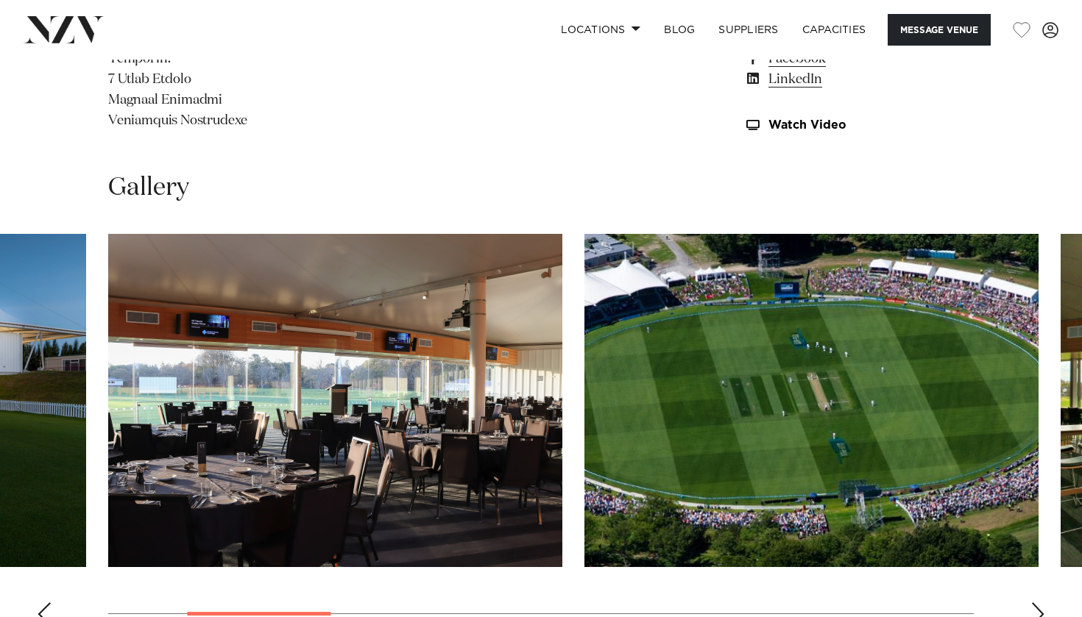
click at [43, 603] on div "Previous slide" at bounding box center [44, 615] width 15 height 24
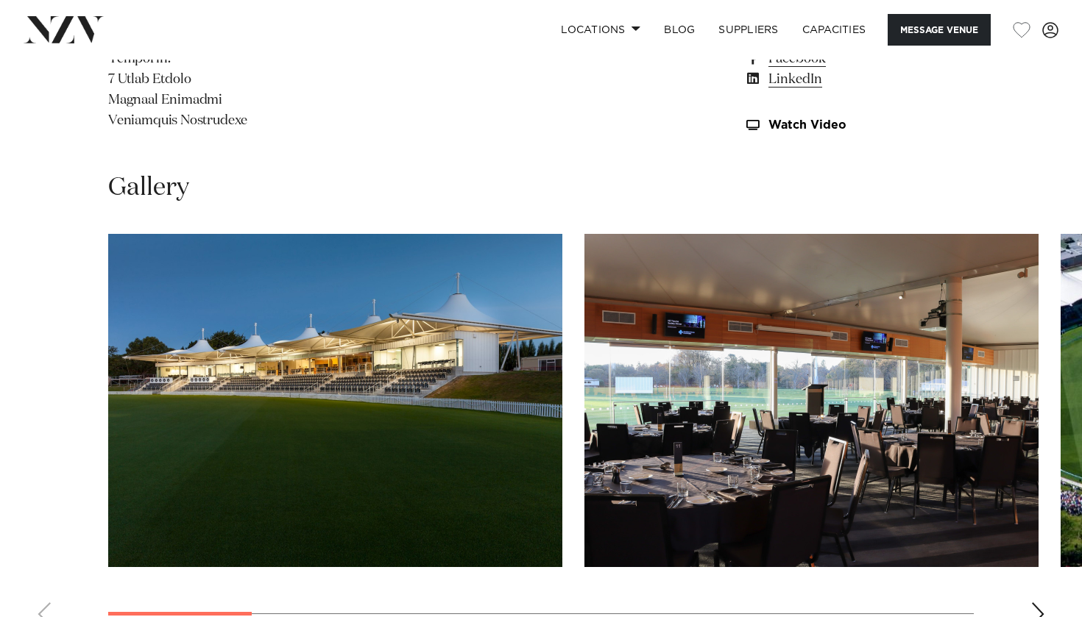
click at [43, 561] on swiper-container at bounding box center [541, 436] width 1082 height 404
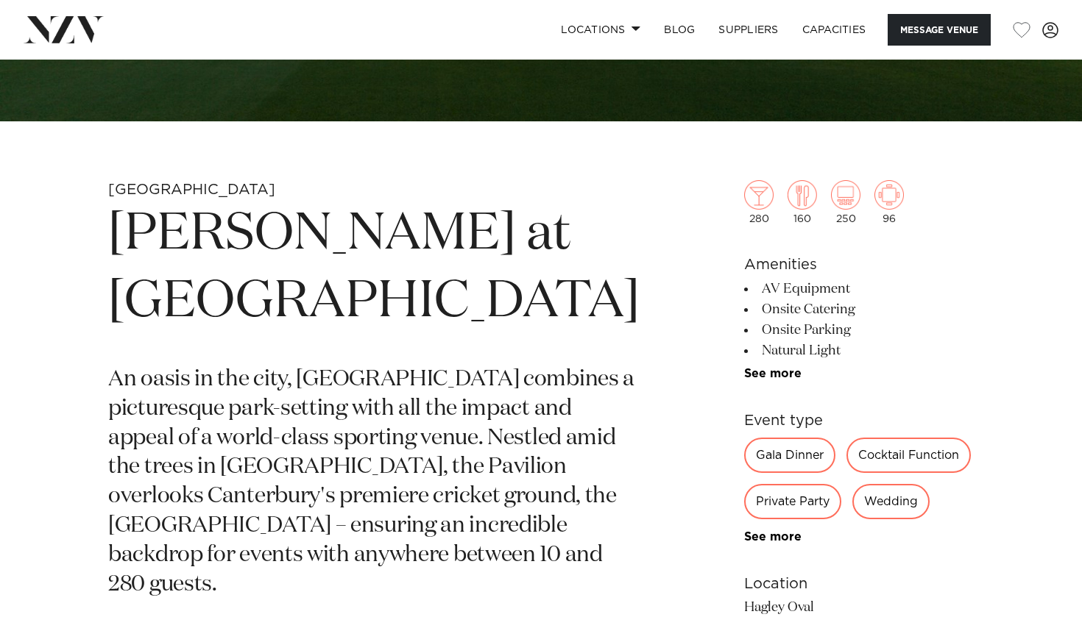
scroll to position [545, 0]
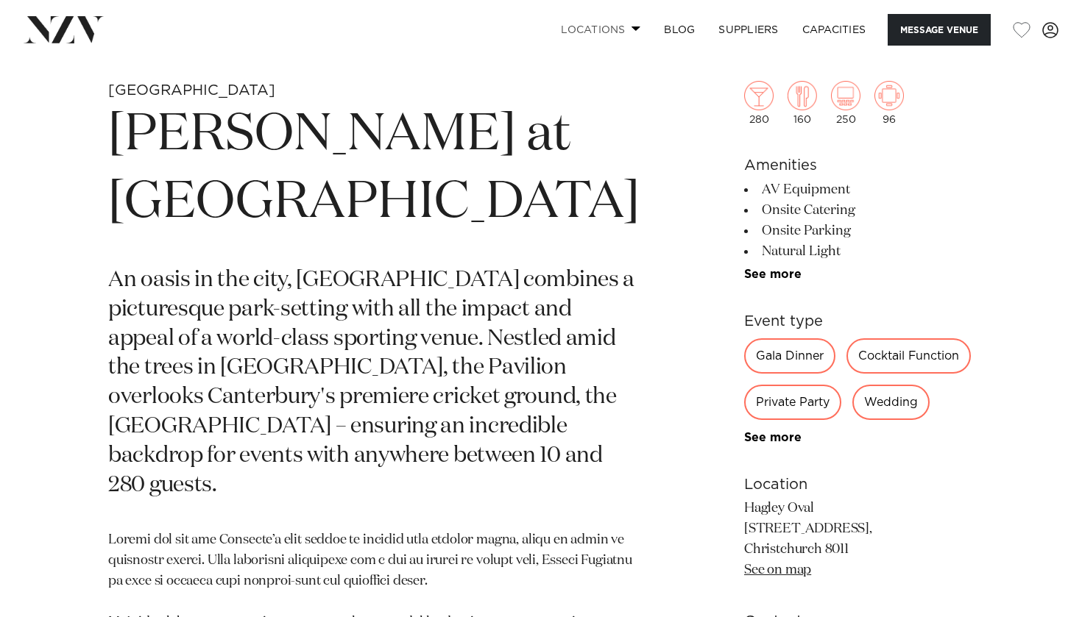
click at [634, 29] on span at bounding box center [636, 28] width 10 height 5
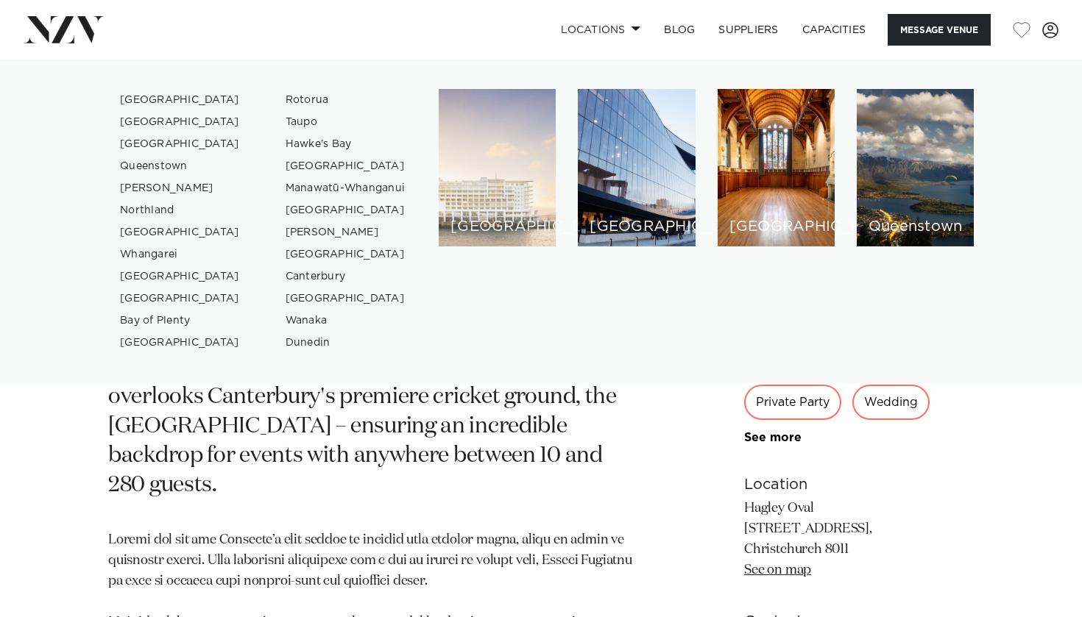
click at [506, 166] on div "[GEOGRAPHIC_DATA]" at bounding box center [497, 167] width 117 height 157
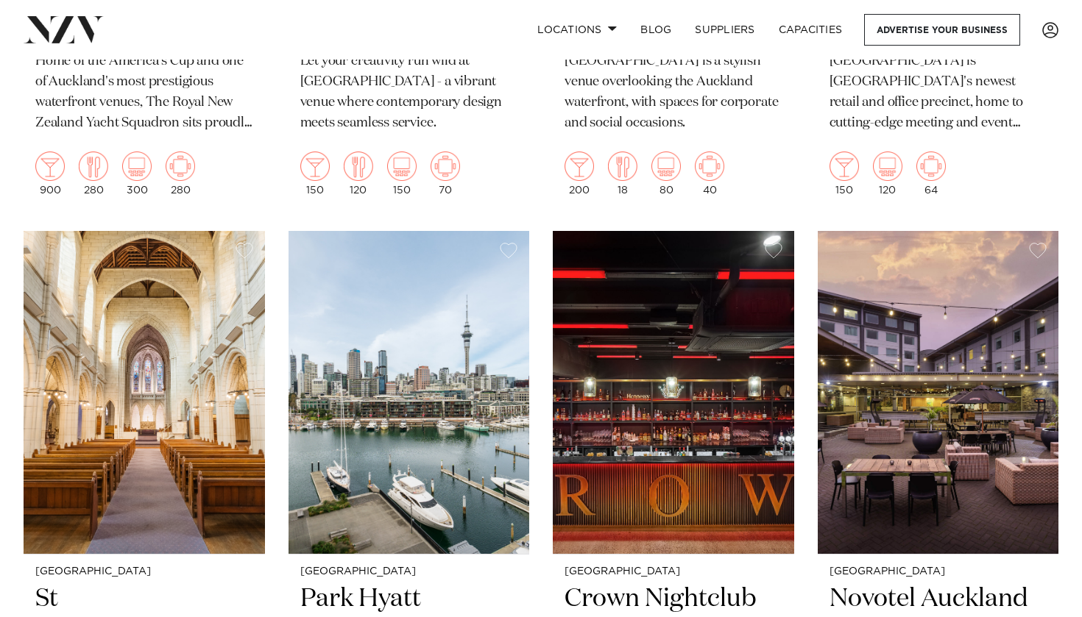
scroll to position [2441, 0]
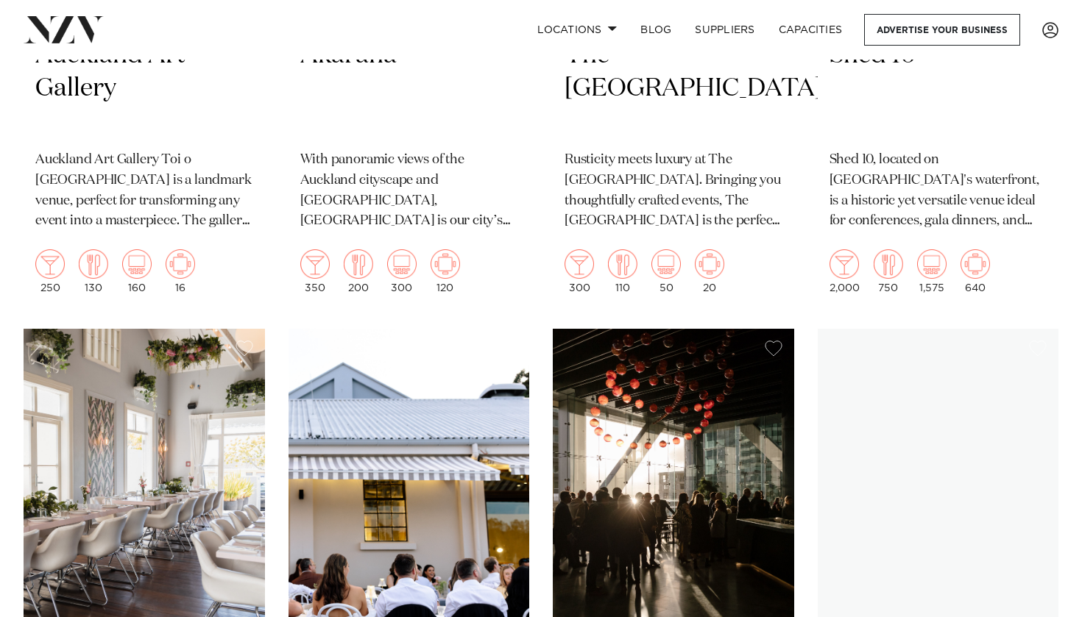
scroll to position [10845, 0]
